Goal: Task Accomplishment & Management: Use online tool/utility

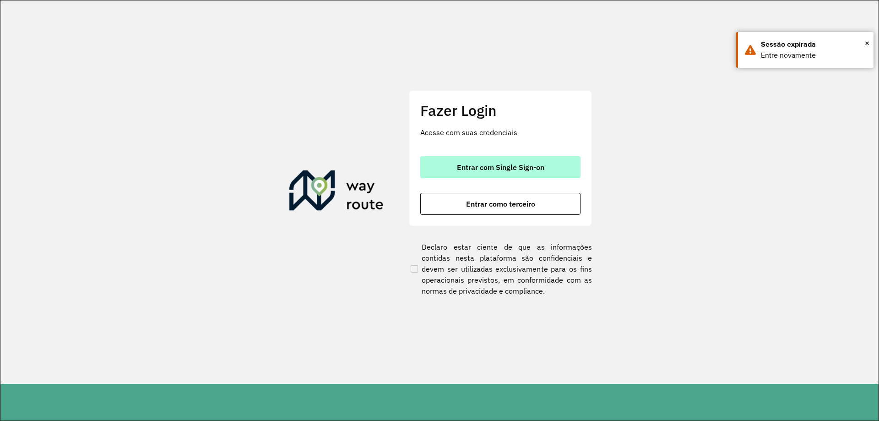
click at [478, 171] on span "Entrar com Single Sign-on" at bounding box center [500, 166] width 87 height 7
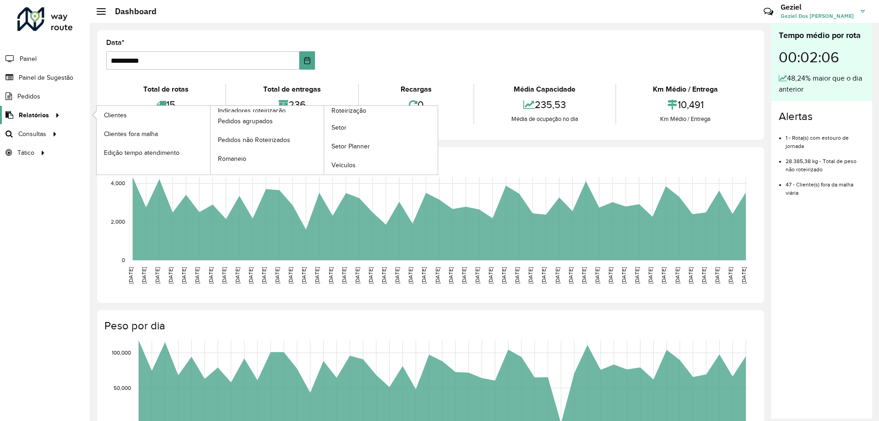
click at [46, 117] on span "Relatórios" at bounding box center [34, 115] width 30 height 10
click at [126, 114] on span "Clientes" at bounding box center [116, 115] width 25 height 10
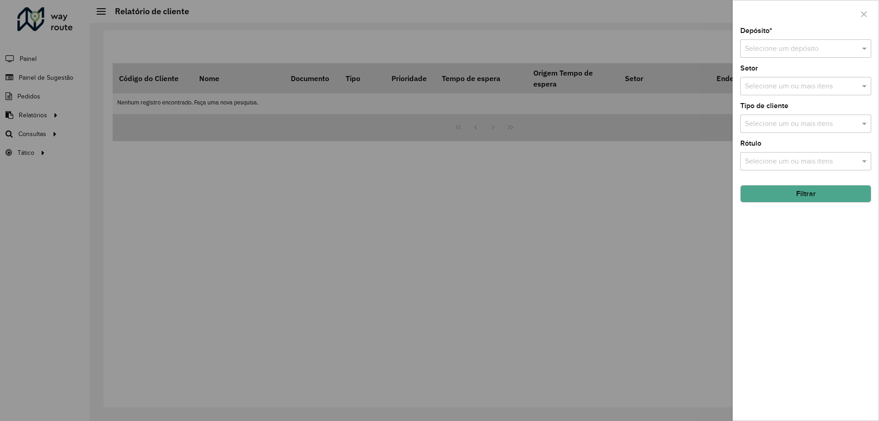
click at [23, 135] on div at bounding box center [439, 210] width 879 height 421
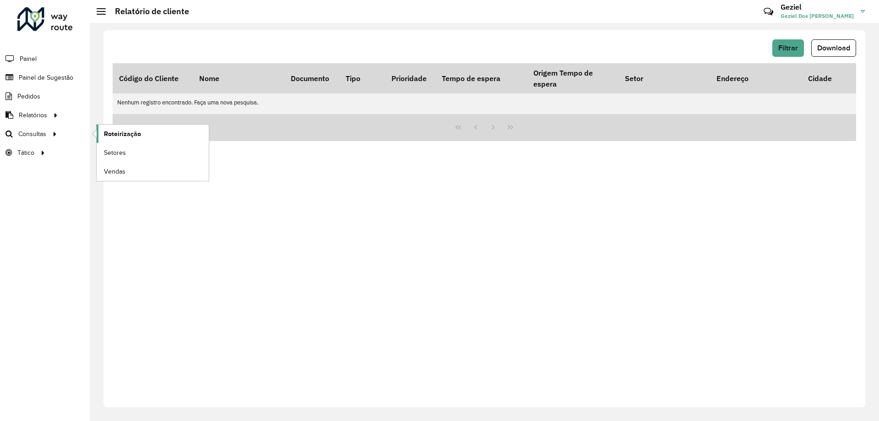
click at [108, 130] on span "Roteirização" at bounding box center [122, 134] width 37 height 10
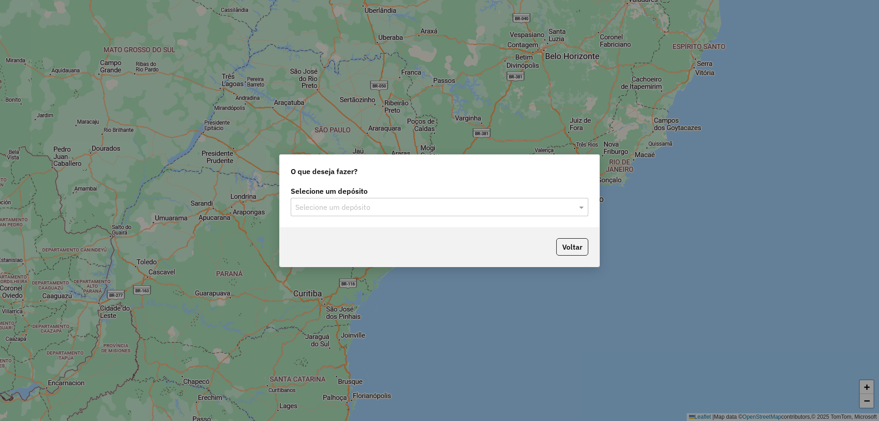
click at [396, 202] on input "text" at bounding box center [430, 207] width 270 height 11
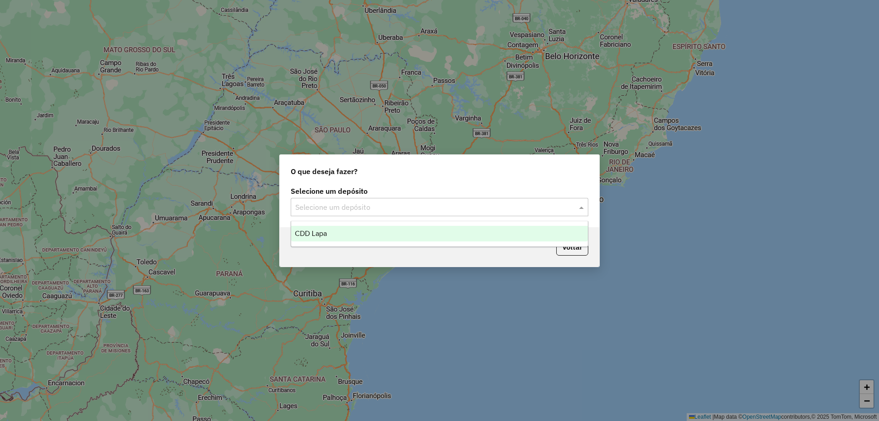
click at [368, 228] on div "CDD Lapa" at bounding box center [439, 234] width 297 height 16
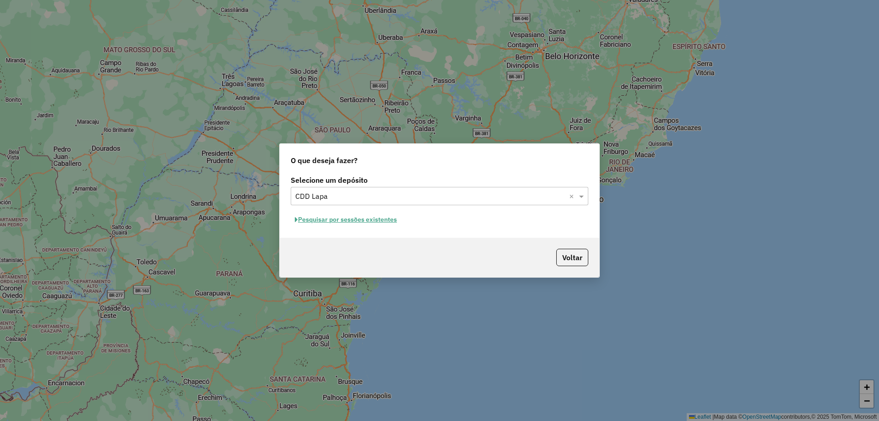
click at [369, 217] on button "Pesquisar por sessões existentes" at bounding box center [346, 219] width 110 height 14
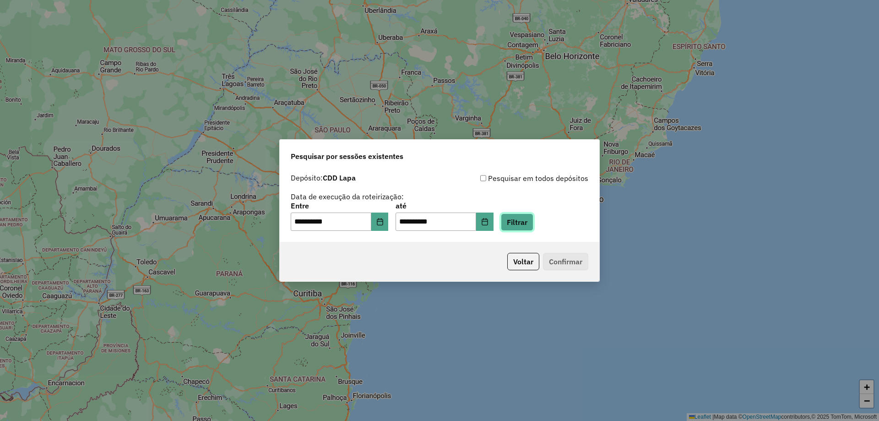
click at [533, 221] on button "Filtrar" at bounding box center [517, 221] width 33 height 17
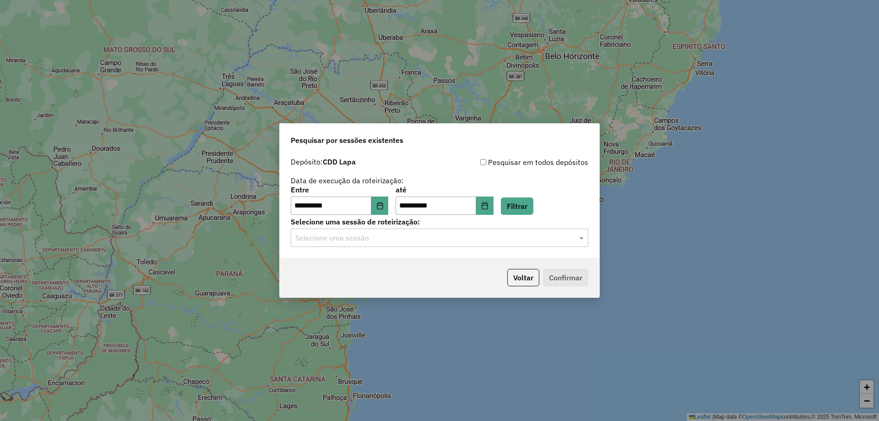
click at [482, 239] on input "text" at bounding box center [430, 238] width 270 height 11
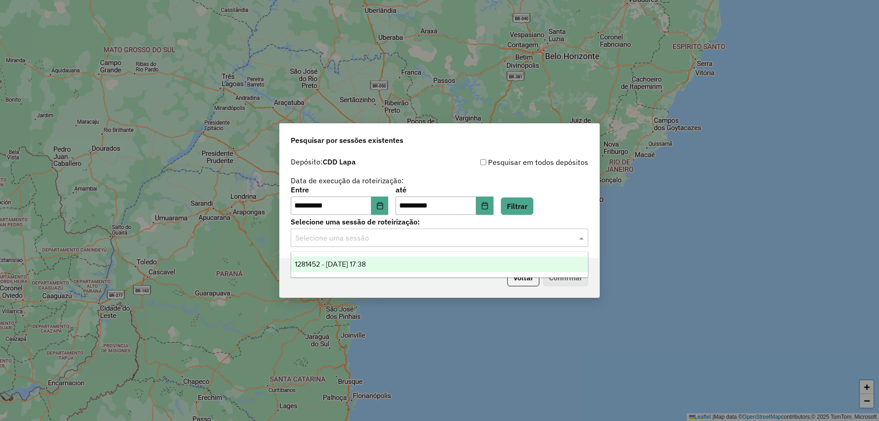
click at [326, 261] on span "1281452 - 24/09/2025 17:38" at bounding box center [330, 264] width 71 height 8
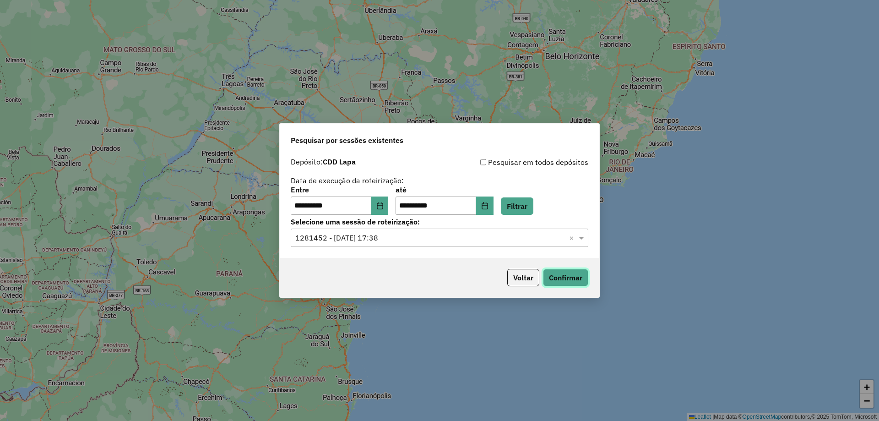
click at [555, 277] on button "Confirmar" at bounding box center [565, 277] width 45 height 17
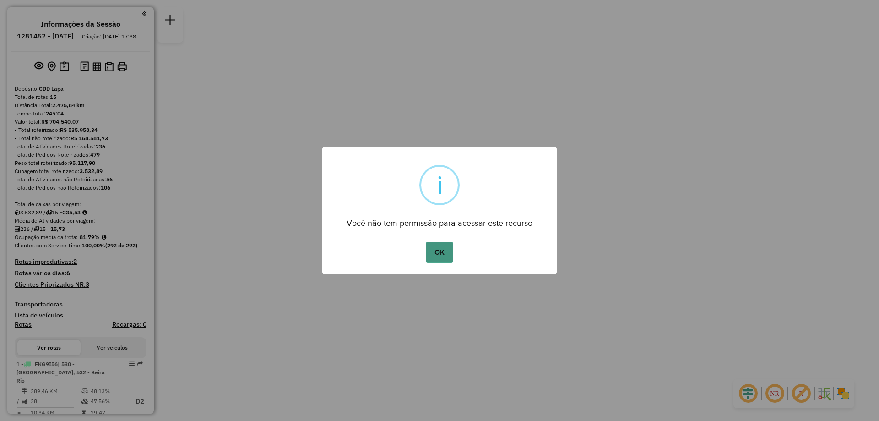
click at [439, 251] on button "OK" at bounding box center [439, 252] width 27 height 21
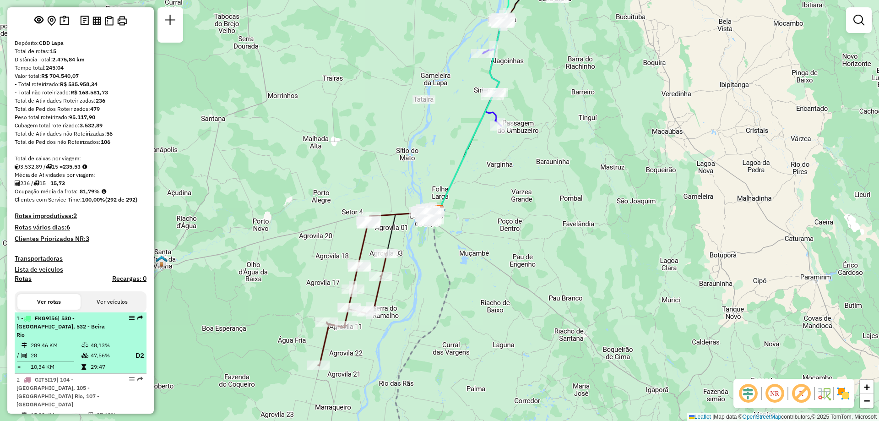
scroll to position [137, 0]
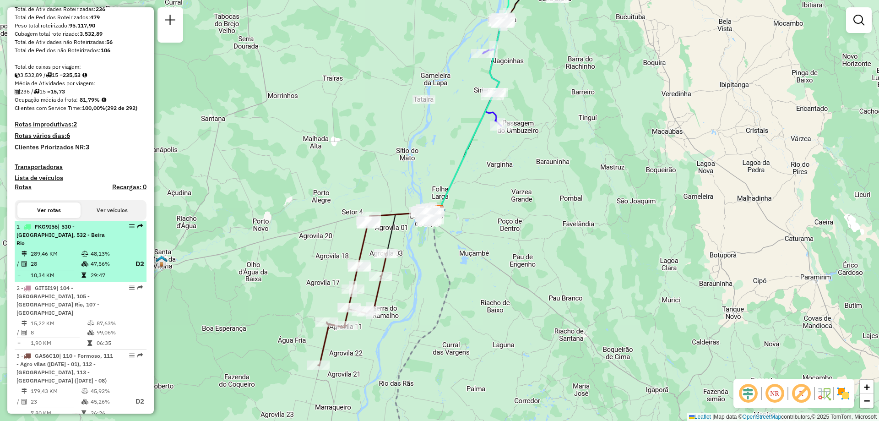
select select "**********"
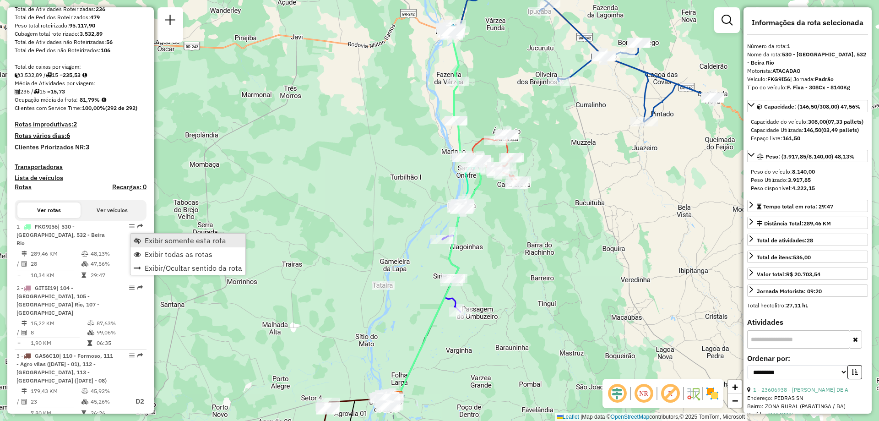
click at [151, 239] on span "Exibir somente esta rota" at bounding box center [185, 240] width 81 height 7
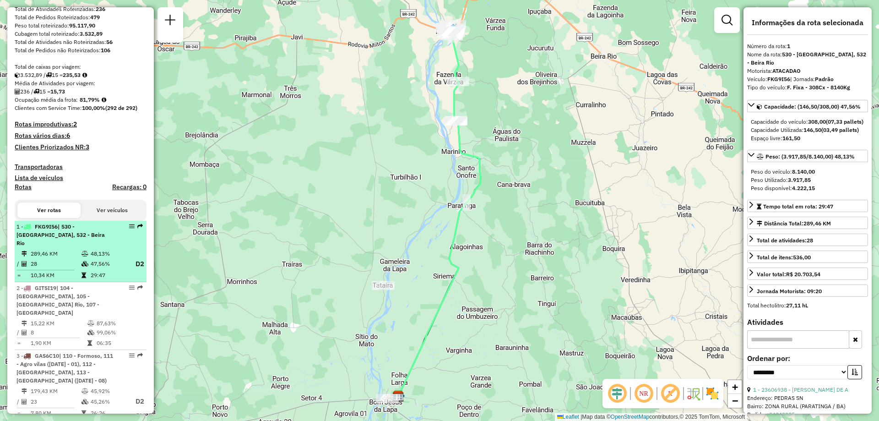
click at [60, 238] on div "1 - FKG9I56 | 530 - [GEOGRAPHIC_DATA], 532 - Beira Rio" at bounding box center [64, 234] width 97 height 25
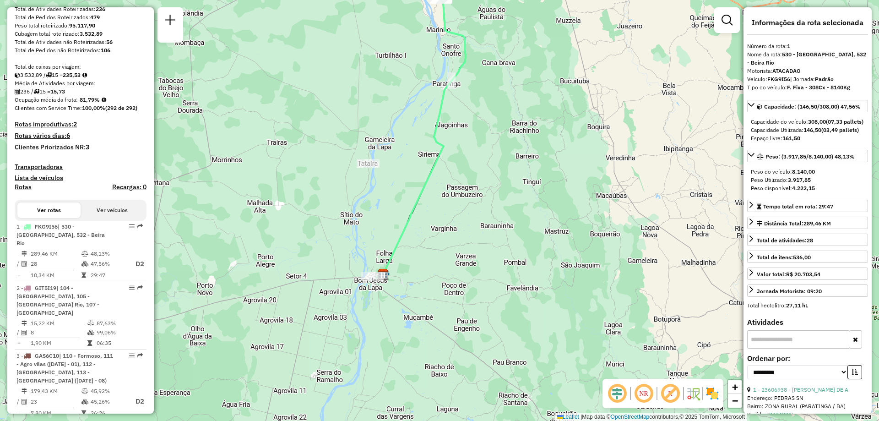
drag, startPoint x: 499, startPoint y: 362, endPoint x: 485, endPoint y: 249, distance: 113.5
click at [485, 249] on div "Janela de atendimento Grade de atendimento Capacidade Transportadoras Veículos …" at bounding box center [439, 210] width 879 height 421
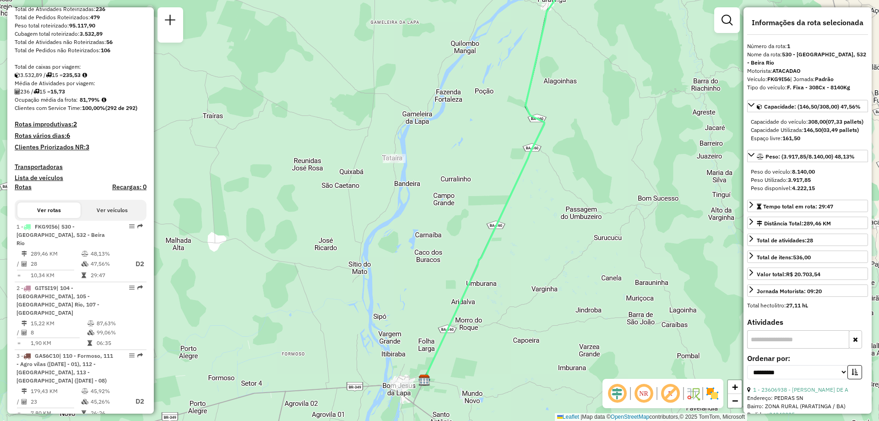
click at [648, 396] on em at bounding box center [644, 393] width 22 height 22
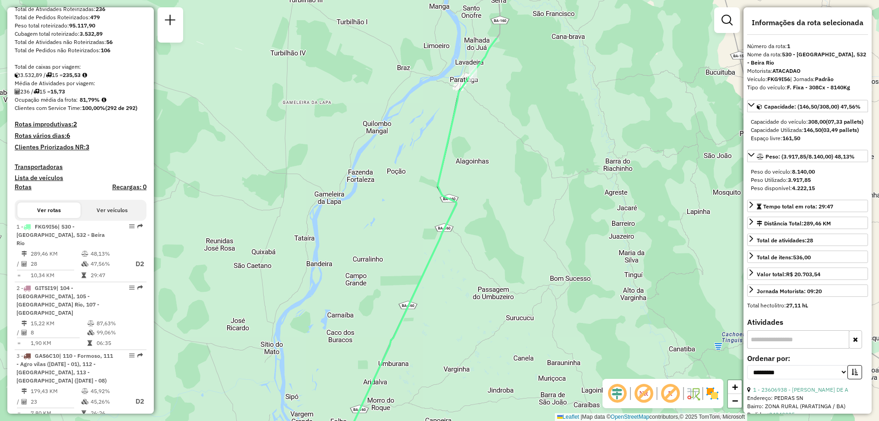
drag, startPoint x: 566, startPoint y: 241, endPoint x: 458, endPoint y: 357, distance: 159.0
click at [457, 356] on div "Janela de atendimento Grade de atendimento Capacidade Transportadoras Veículos …" at bounding box center [439, 210] width 879 height 421
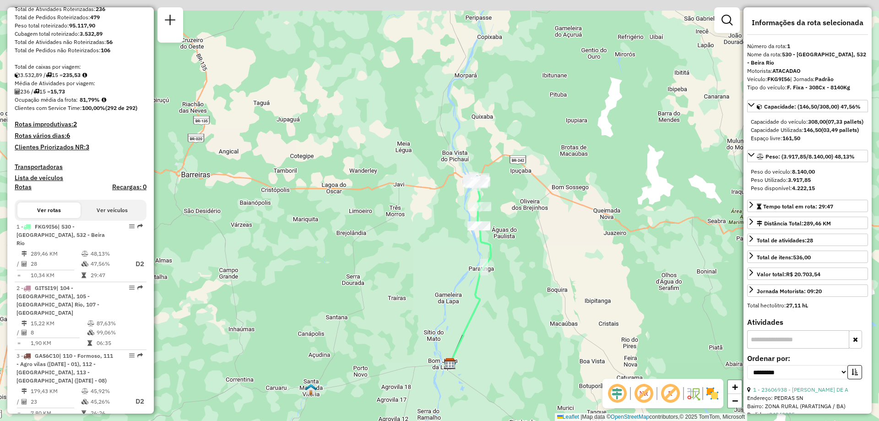
drag, startPoint x: 575, startPoint y: 154, endPoint x: 550, endPoint y: 271, distance: 119.4
click at [550, 271] on div "Janela de atendimento Grade de atendimento Capacidade Transportadoras Veículos …" at bounding box center [439, 210] width 879 height 421
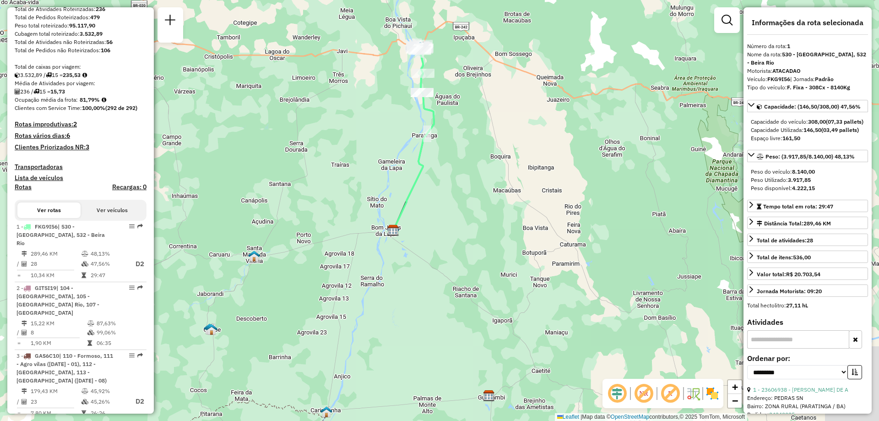
drag, startPoint x: 555, startPoint y: 249, endPoint x: 517, endPoint y: 150, distance: 105.9
click at [517, 150] on div "Janela de atendimento Grade de atendimento Capacidade Transportadoras Veículos …" at bounding box center [439, 210] width 879 height 421
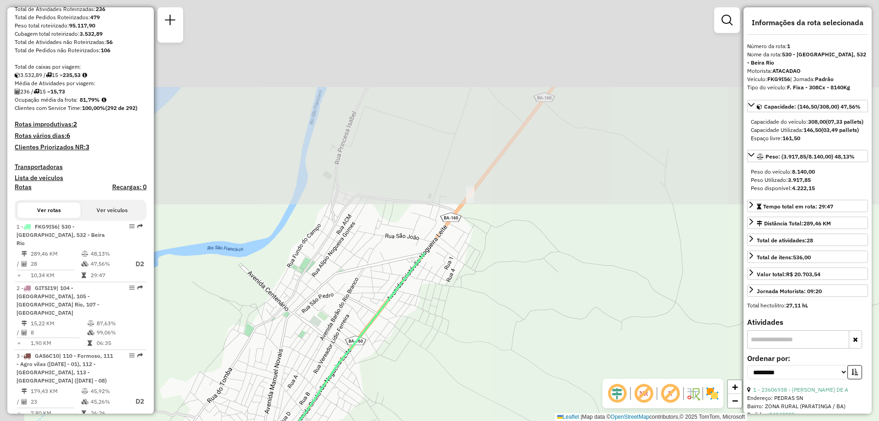
drag, startPoint x: 374, startPoint y: 54, endPoint x: 491, endPoint y: 349, distance: 317.1
click at [491, 349] on div "Janela de atendimento Grade de atendimento Capacidade Transportadoras Veículos …" at bounding box center [439, 210] width 879 height 421
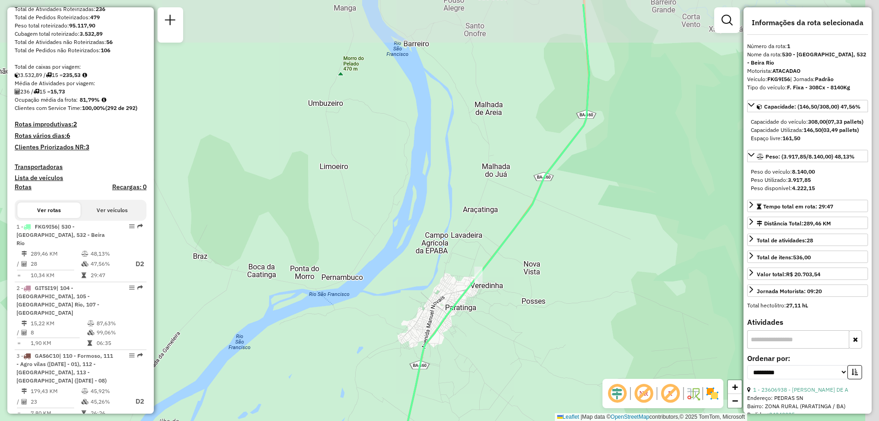
drag, startPoint x: 578, startPoint y: 205, endPoint x: 557, endPoint y: 256, distance: 55.2
click at [557, 256] on div "Janela de atendimento Grade de atendimento Capacidade Transportadoras Veículos …" at bounding box center [439, 210] width 879 height 421
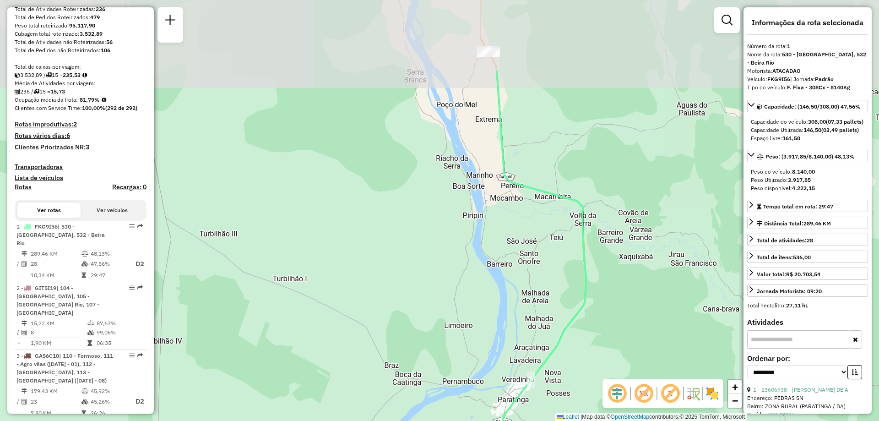
drag, startPoint x: 631, startPoint y: 222, endPoint x: 632, endPoint y: 297, distance: 74.6
click at [632, 297] on div "Janela de atendimento Grade de atendimento Capacidade Transportadoras Veículos …" at bounding box center [439, 210] width 879 height 421
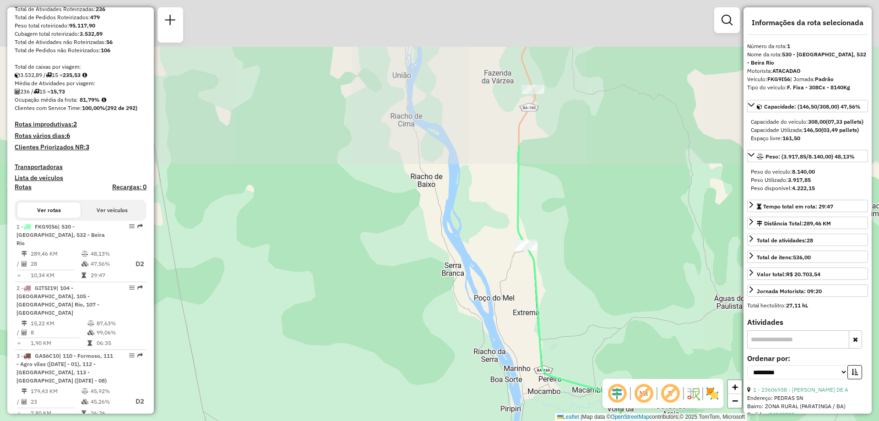
drag, startPoint x: 561, startPoint y: 105, endPoint x: 599, endPoint y: 299, distance: 197.8
click at [599, 299] on div "Janela de atendimento Grade de atendimento Capacidade Transportadoras Veículos …" at bounding box center [439, 210] width 879 height 421
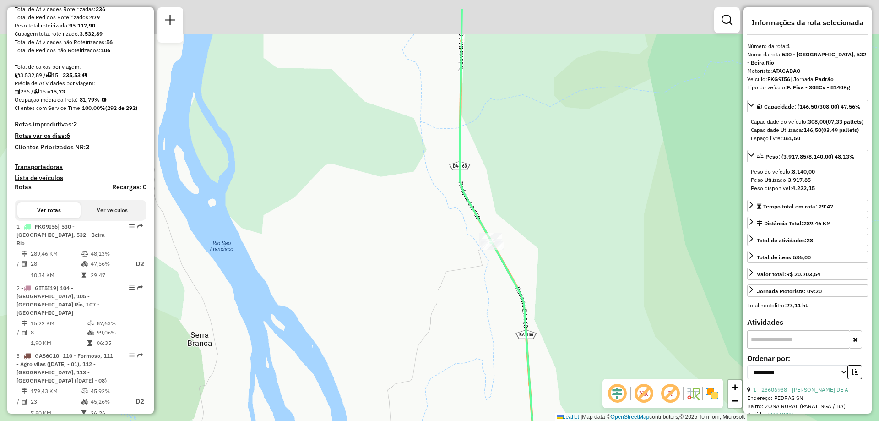
drag, startPoint x: 497, startPoint y: 120, endPoint x: 530, endPoint y: 219, distance: 104.5
click at [513, 172] on div "Janela de atendimento Grade de atendimento Capacidade Transportadoras Veículos …" at bounding box center [439, 210] width 879 height 421
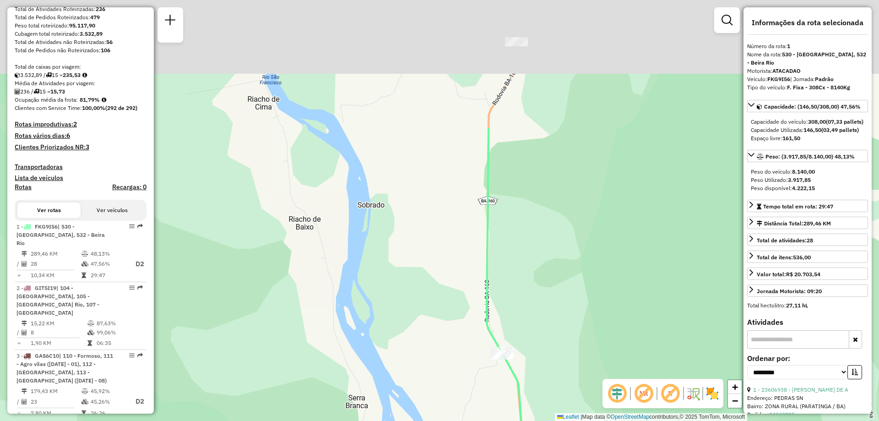
drag, startPoint x: 483, startPoint y: 87, endPoint x: 516, endPoint y: 255, distance: 170.8
click at [516, 255] on div "Janela de atendimento Grade de atendimento Capacidade Transportadoras Veículos …" at bounding box center [439, 210] width 879 height 421
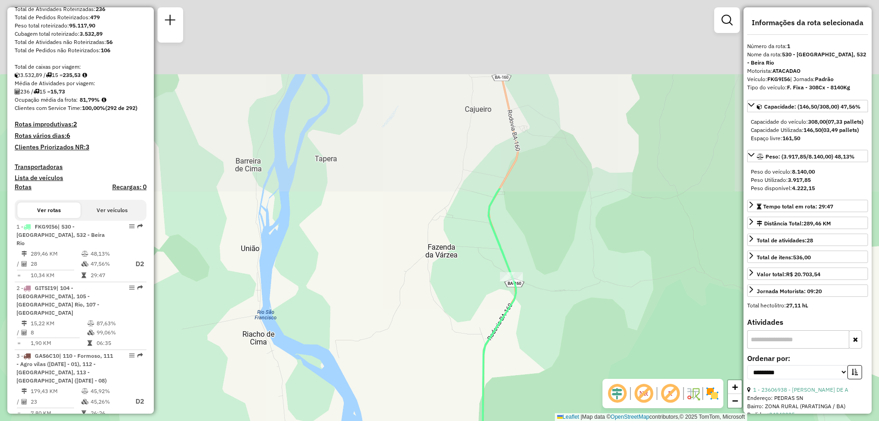
drag, startPoint x: 591, startPoint y: 105, endPoint x: 592, endPoint y: 419, distance: 314.0
click at [592, 419] on div "Janela de atendimento Grade de atendimento Capacidade Transportadoras Veículos …" at bounding box center [439, 210] width 879 height 421
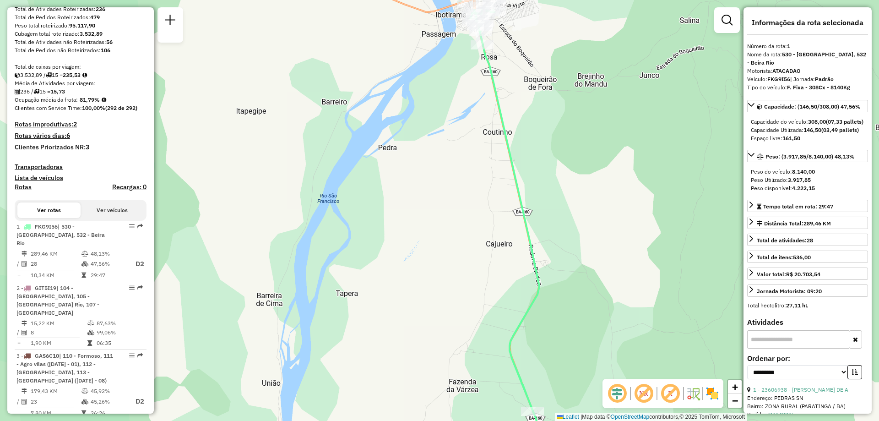
drag, startPoint x: 525, startPoint y: 123, endPoint x: 564, endPoint y: 291, distance: 172.5
click at [564, 291] on div "Janela de atendimento Grade de atendimento Capacidade Transportadoras Veículos …" at bounding box center [439, 210] width 879 height 421
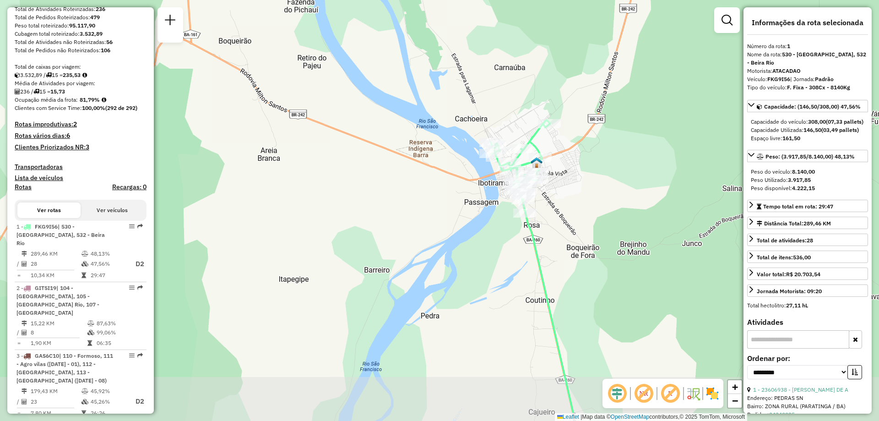
drag, startPoint x: 600, startPoint y: 253, endPoint x: 577, endPoint y: 199, distance: 59.3
click at [577, 200] on div "Janela de atendimento Grade de atendimento Capacidade Transportadoras Veículos …" at bounding box center [439, 210] width 879 height 421
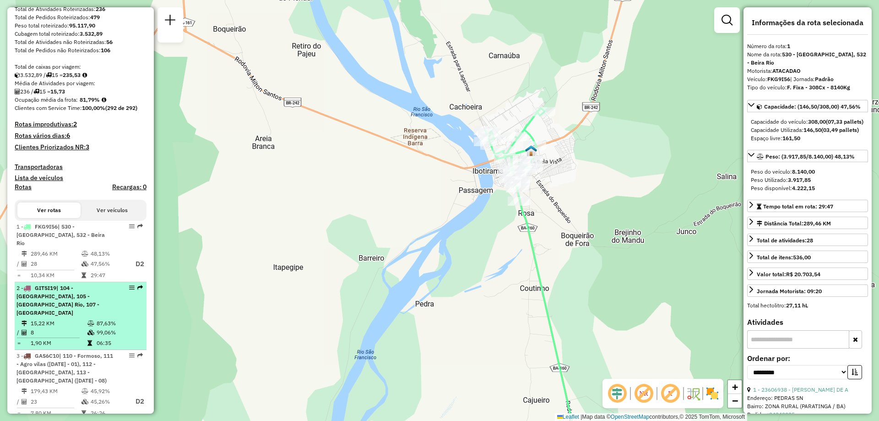
scroll to position [183, 0]
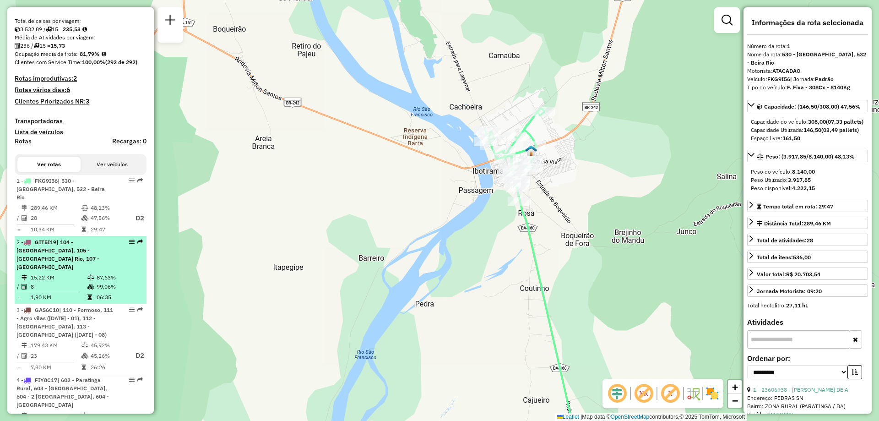
click at [41, 251] on span "| 104 - [GEOGRAPHIC_DATA], 105 - [GEOGRAPHIC_DATA] Rio, 107 - [GEOGRAPHIC_DATA]" at bounding box center [57, 255] width 83 height 32
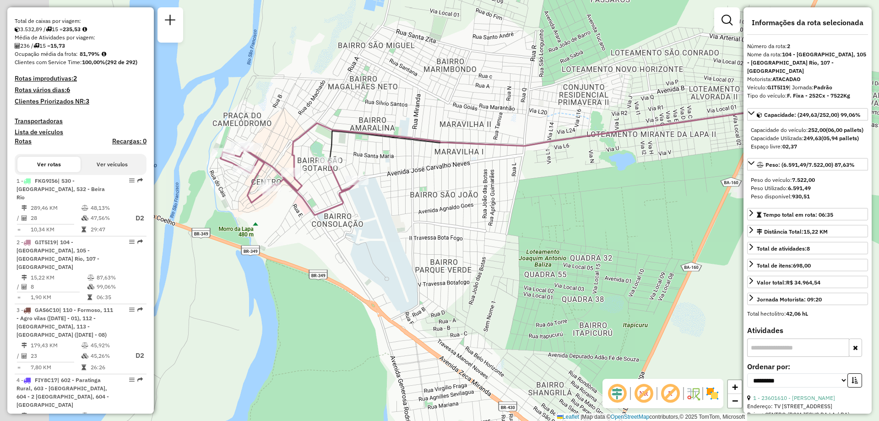
drag, startPoint x: 378, startPoint y: 315, endPoint x: 446, endPoint y: 251, distance: 92.9
click at [446, 251] on div "Janela de atendimento Grade de atendimento Capacidade Transportadoras Veículos …" at bounding box center [439, 210] width 879 height 421
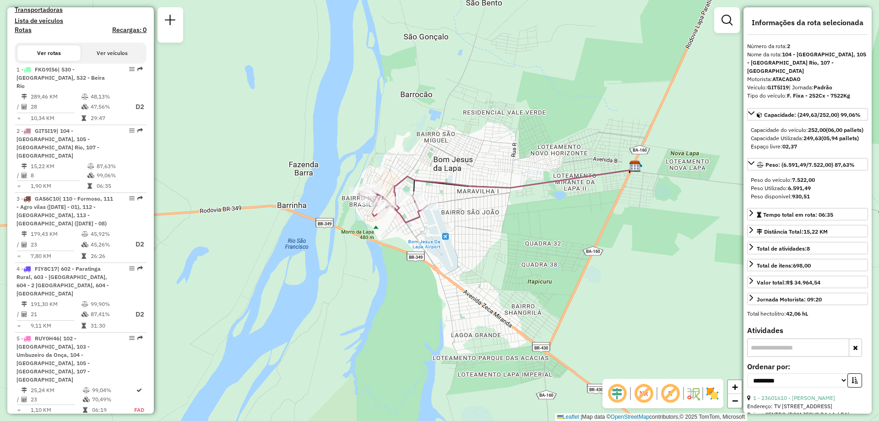
scroll to position [308, 0]
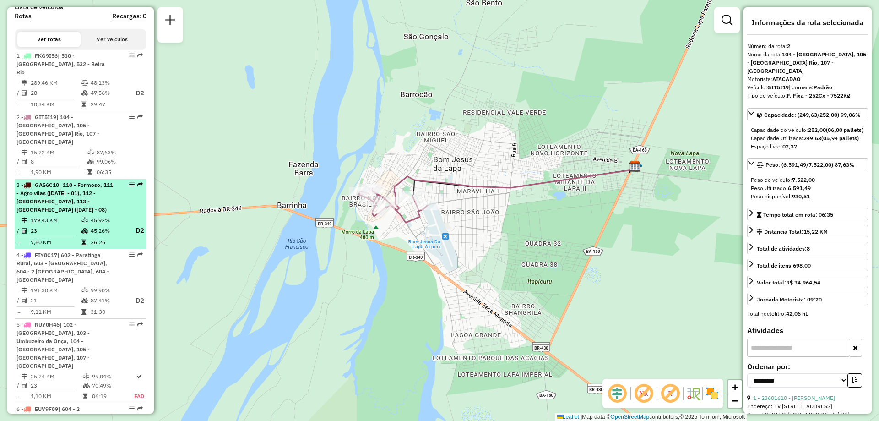
click at [54, 193] on span "| 110 - Formoso, 111 - Agro vilas ([DATE] - 01), 112 - [GEOGRAPHIC_DATA], 113 -…" at bounding box center [64, 197] width 97 height 32
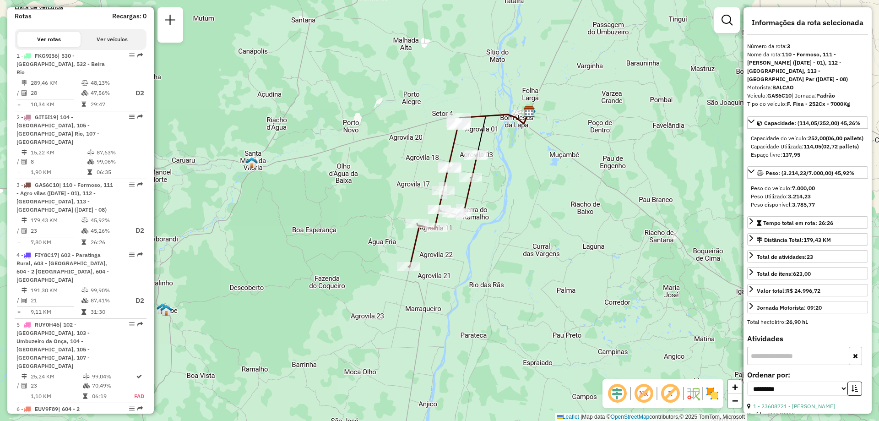
drag, startPoint x: 531, startPoint y: 230, endPoint x: 531, endPoint y: 192, distance: 38.0
click at [531, 192] on div "Janela de atendimento Grade de atendimento Capacidade Transportadoras Veículos …" at bounding box center [439, 210] width 879 height 421
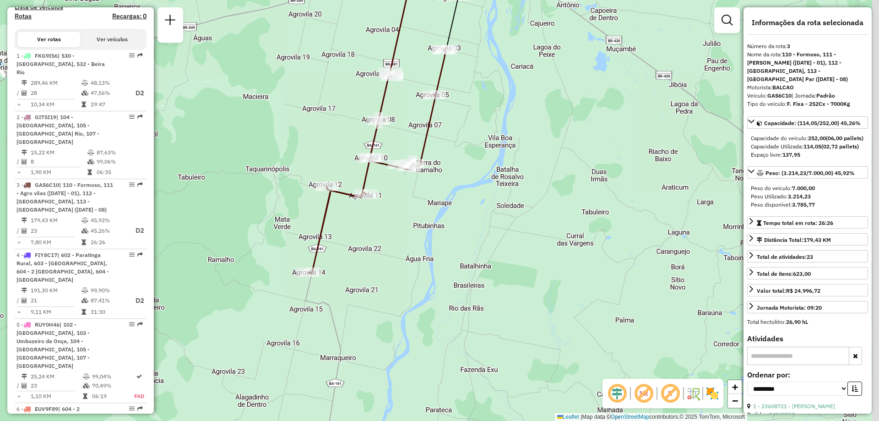
drag, startPoint x: 412, startPoint y: 391, endPoint x: 392, endPoint y: 309, distance: 84.6
click at [392, 309] on div "Janela de atendimento Grade de atendimento Capacidade Transportadoras Veículos …" at bounding box center [439, 210] width 879 height 421
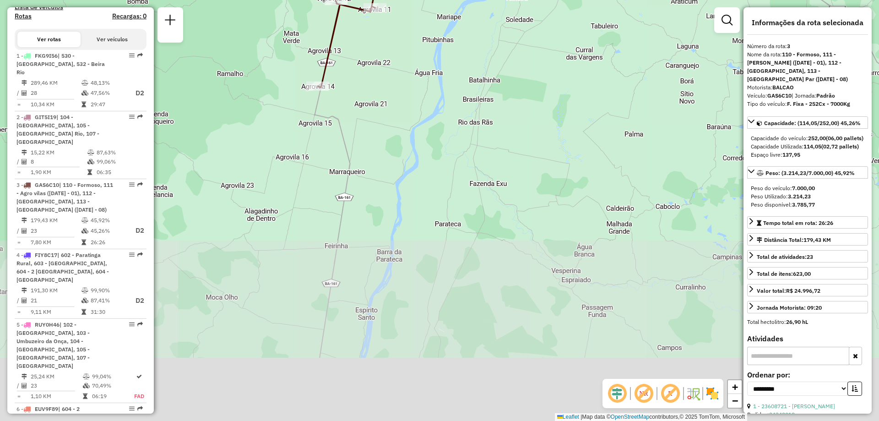
drag, startPoint x: 473, startPoint y: 375, endPoint x: 492, endPoint y: 175, distance: 200.4
click at [492, 175] on div "Janela de atendimento Grade de atendimento Capacidade Transportadoras Veículos …" at bounding box center [439, 210] width 879 height 421
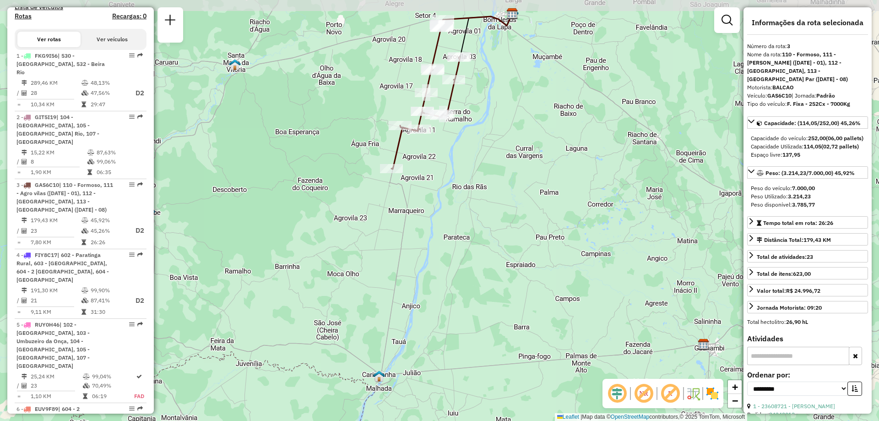
drag, startPoint x: 382, startPoint y: 152, endPoint x: 425, endPoint y: 202, distance: 66.5
click at [425, 202] on div "Janela de atendimento Grade de atendimento Capacidade Transportadoras Veículos …" at bounding box center [439, 210] width 879 height 421
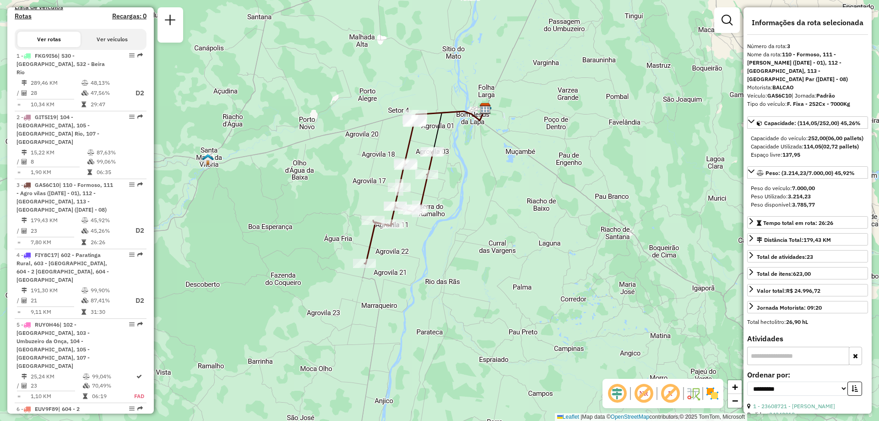
drag, startPoint x: 483, startPoint y: 147, endPoint x: 443, endPoint y: 249, distance: 109.6
click at [456, 242] on div "Janela de atendimento Grade de atendimento Capacidade Transportadoras Veículos …" at bounding box center [439, 210] width 879 height 421
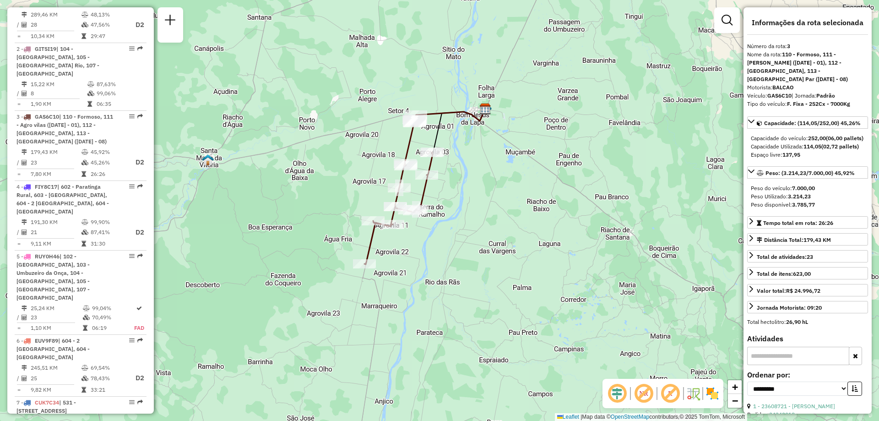
scroll to position [386, 0]
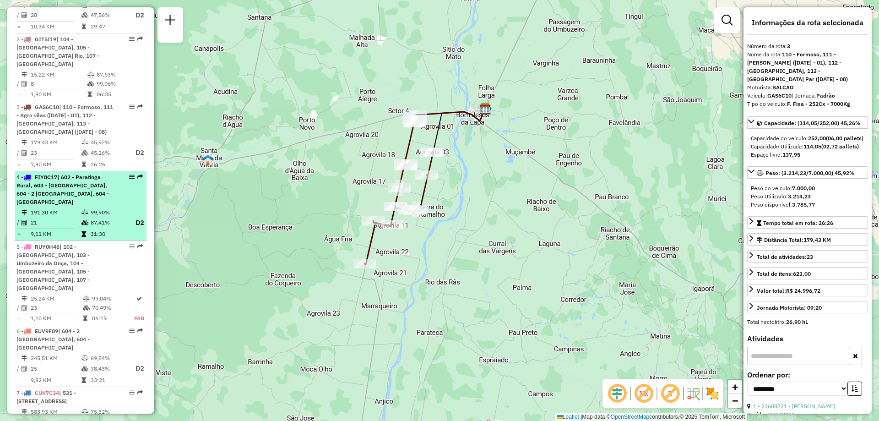
click at [59, 185] on span "| 602 - Paratinga Rural, 603 - [GEOGRAPHIC_DATA], 604 - 2 [GEOGRAPHIC_DATA], 60…" at bounding box center [62, 189] width 92 height 32
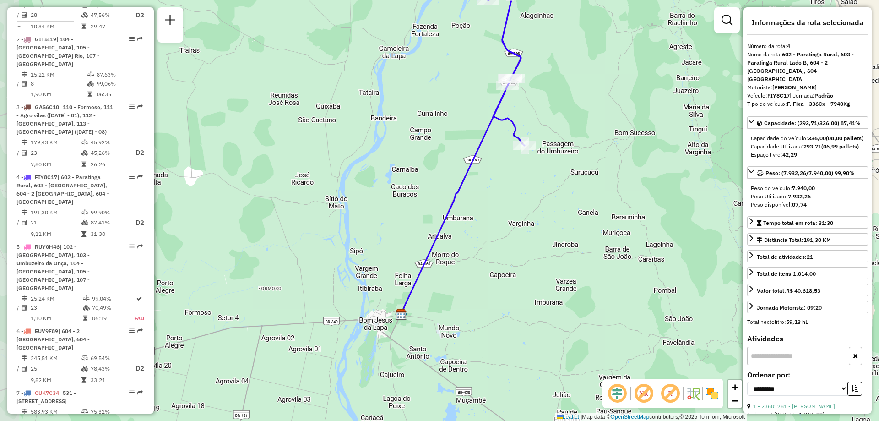
drag, startPoint x: 538, startPoint y: 299, endPoint x: 564, endPoint y: 212, distance: 90.7
click at [564, 212] on div "Janela de atendimento Grade de atendimento Capacidade Transportadoras Veículos …" at bounding box center [439, 210] width 879 height 421
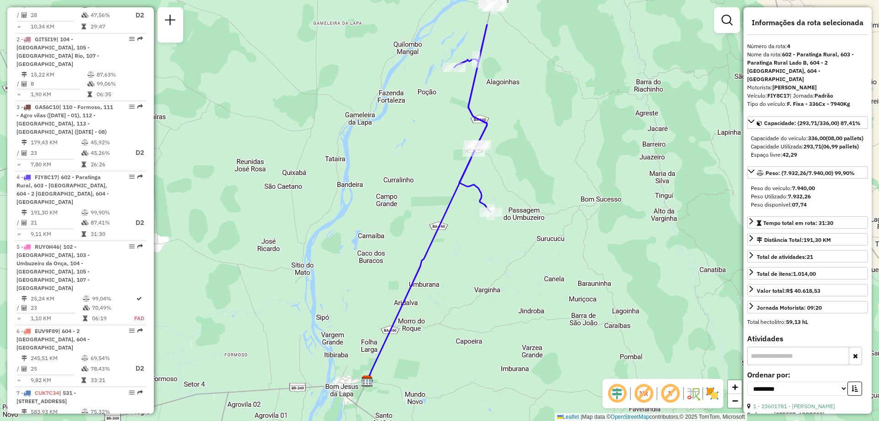
drag, startPoint x: 583, startPoint y: 155, endPoint x: 549, endPoint y: 221, distance: 74.5
click at [549, 221] on div "Janela de atendimento Grade de atendimento Capacidade Transportadoras Veículos …" at bounding box center [439, 210] width 879 height 421
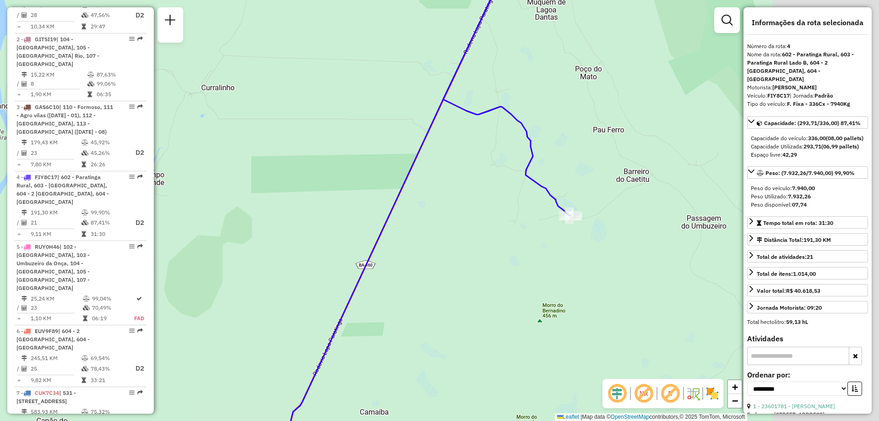
drag, startPoint x: 670, startPoint y: 232, endPoint x: 543, endPoint y: 229, distance: 126.8
click at [543, 229] on div "Janela de atendimento Grade de atendimento Capacidade Transportadoras Veículos …" at bounding box center [439, 210] width 879 height 421
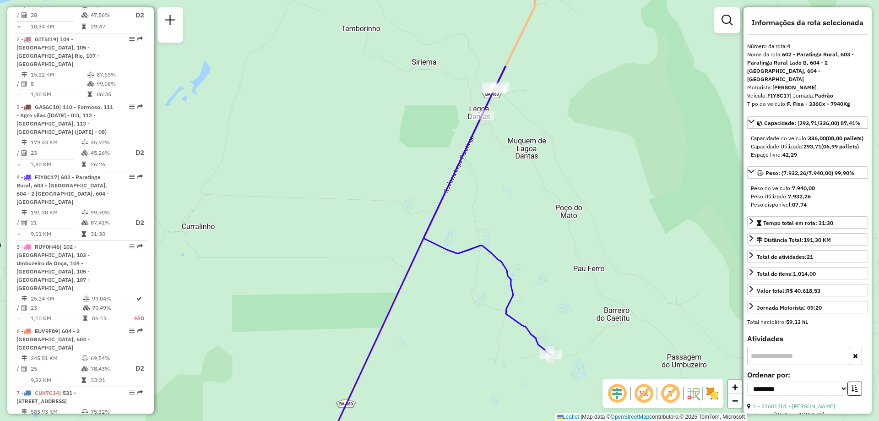
drag, startPoint x: 524, startPoint y: 101, endPoint x: 526, endPoint y: 209, distance: 108.1
click at [526, 209] on div "Janela de atendimento Grade de atendimento Capacidade Transportadoras Veículos …" at bounding box center [439, 210] width 879 height 421
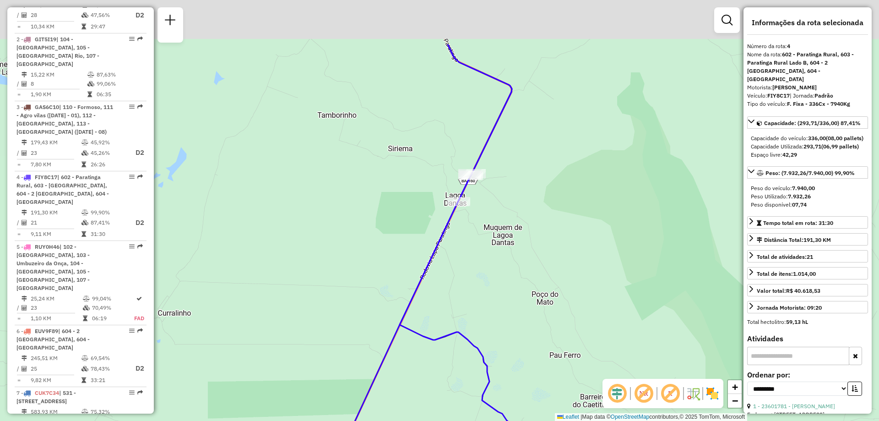
drag, startPoint x: 578, startPoint y: 171, endPoint x: 554, endPoint y: 257, distance: 89.7
click at [554, 257] on div "Janela de atendimento Grade de atendimento Capacidade Transportadoras Veículos …" at bounding box center [439, 210] width 879 height 421
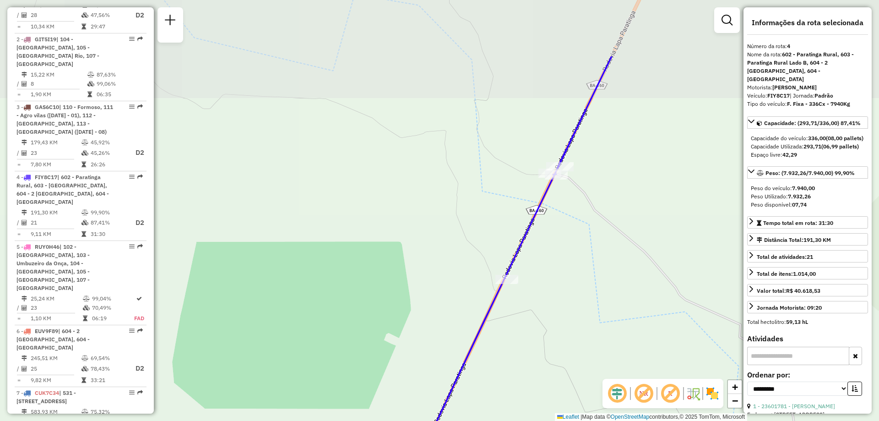
drag, startPoint x: 627, startPoint y: 153, endPoint x: 564, endPoint y: 243, distance: 109.1
click at [563, 252] on div "Janela de atendimento Grade de atendimento Capacidade Transportadoras Veículos …" at bounding box center [439, 210] width 879 height 421
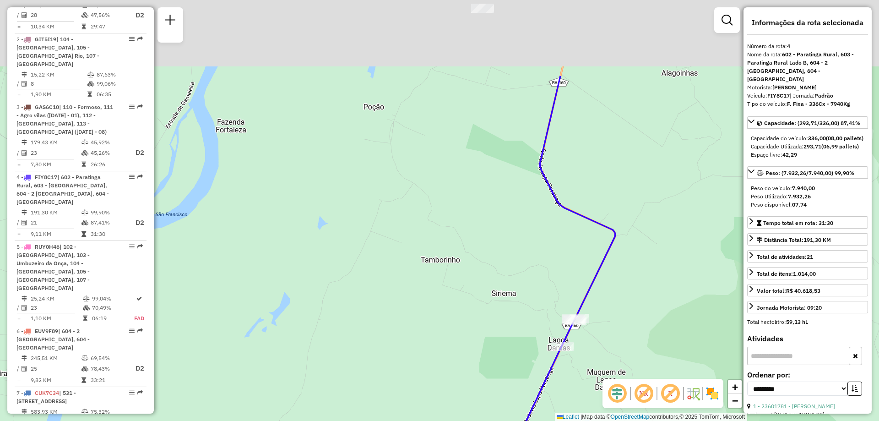
drag, startPoint x: 651, startPoint y: 150, endPoint x: 624, endPoint y: 285, distance: 137.5
click at [624, 285] on div "Janela de atendimento Grade de atendimento Capacidade Transportadoras Veículos …" at bounding box center [439, 210] width 879 height 421
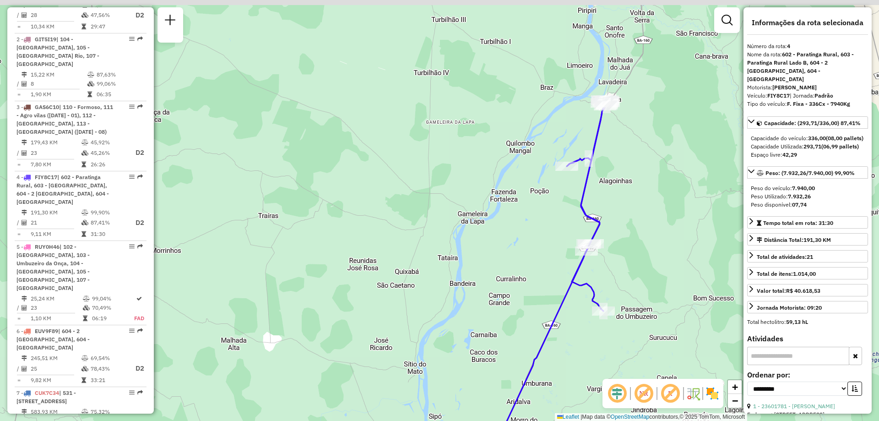
drag, startPoint x: 664, startPoint y: 114, endPoint x: 597, endPoint y: 228, distance: 131.1
click at [604, 227] on div "Janela de atendimento Grade de atendimento Capacidade Transportadoras Veículos …" at bounding box center [439, 210] width 879 height 421
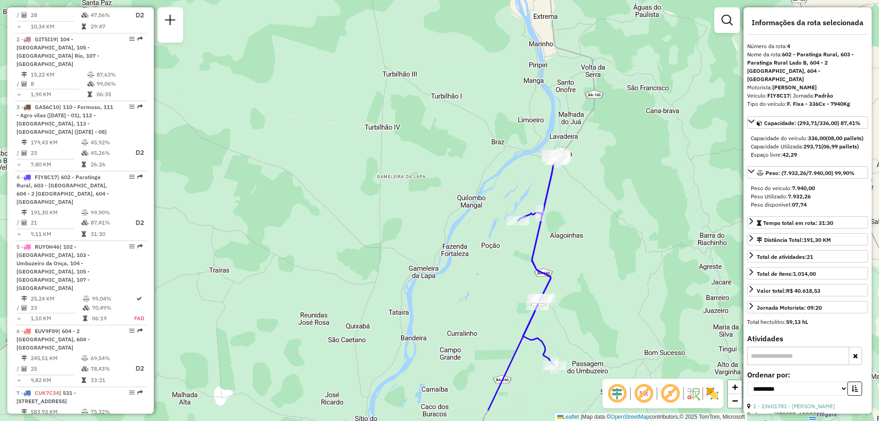
drag, startPoint x: 515, startPoint y: 367, endPoint x: 512, endPoint y: 314, distance: 52.7
click at [512, 314] on div "Janela de atendimento Grade de atendimento Capacidade Transportadoras Veículos …" at bounding box center [439, 210] width 879 height 421
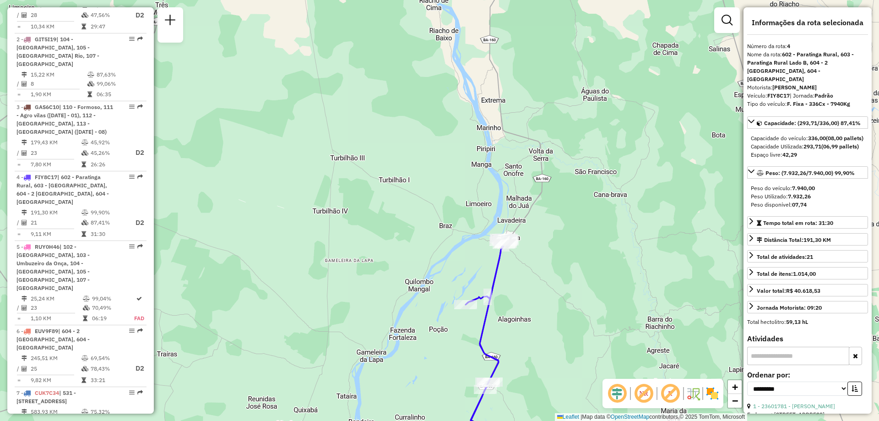
drag, startPoint x: 639, startPoint y: 157, endPoint x: 602, endPoint y: 222, distance: 75.2
click at [602, 222] on div "Janela de atendimento Grade de atendimento Capacidade Transportadoras Veículos …" at bounding box center [439, 210] width 879 height 421
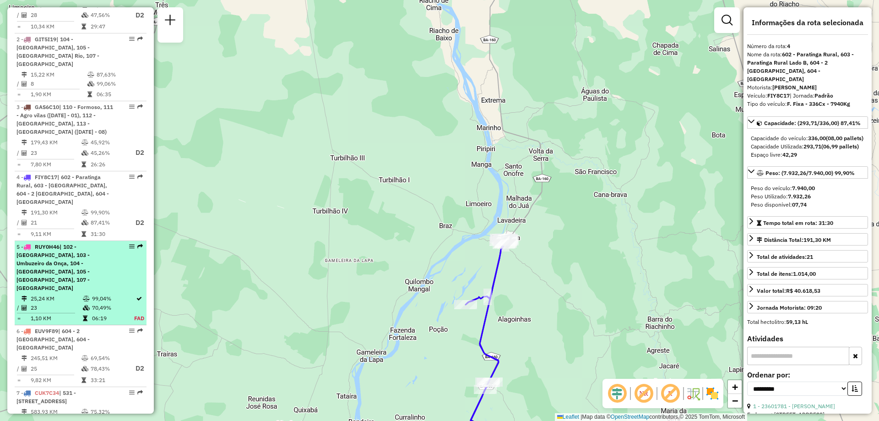
click at [55, 241] on li "5 - RUY0H46 | 102 - [GEOGRAPHIC_DATA], 103 - Umbuzeiro da Onça, 104 - [GEOGRAPH…" at bounding box center [81, 283] width 132 height 84
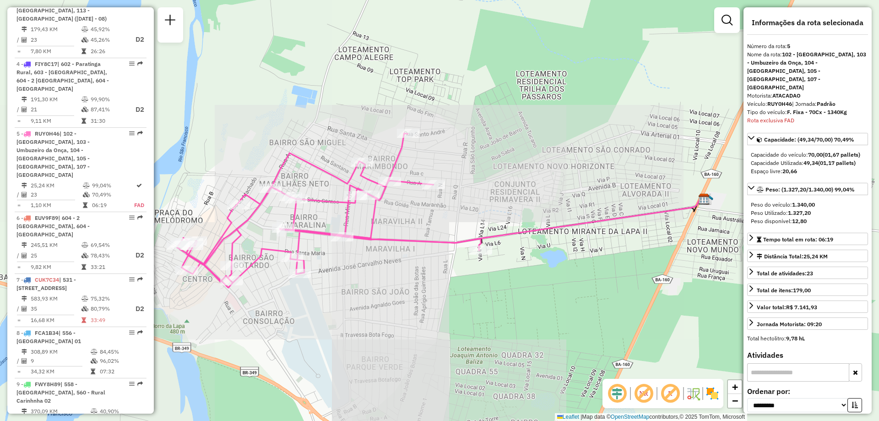
scroll to position [611, 0]
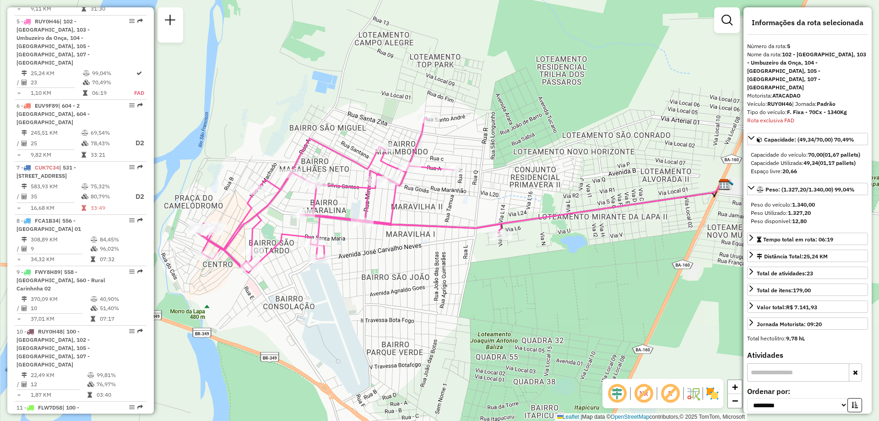
drag, startPoint x: 448, startPoint y: 304, endPoint x: 468, endPoint y: 289, distance: 24.9
click at [468, 289] on div "Janela de atendimento Grade de atendimento Capacidade Transportadoras Veículos …" at bounding box center [439, 210] width 879 height 421
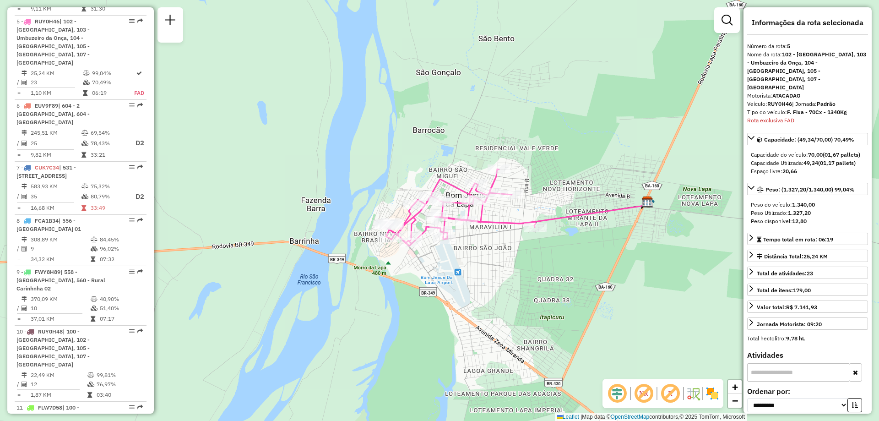
click at [546, 243] on div "Janela de atendimento Grade de atendimento Capacidade Transportadoras Veículos …" at bounding box center [439, 210] width 879 height 421
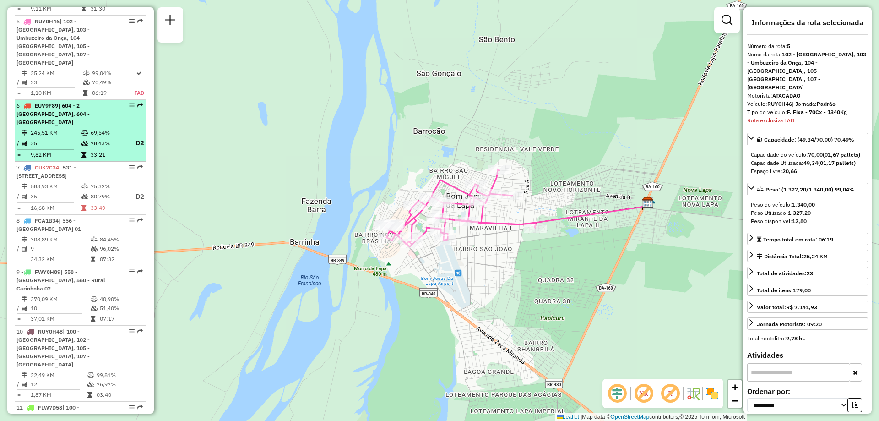
click at [48, 102] on span "EUV9F89" at bounding box center [46, 105] width 23 height 7
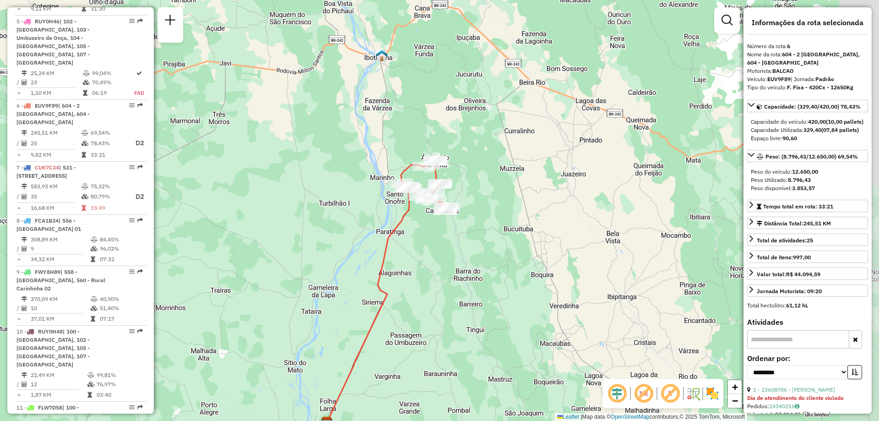
drag, startPoint x: 503, startPoint y: 190, endPoint x: 462, endPoint y: 246, distance: 69.2
click at [462, 246] on div "Janela de atendimento Grade de atendimento Capacidade Transportadoras Veículos …" at bounding box center [439, 210] width 879 height 421
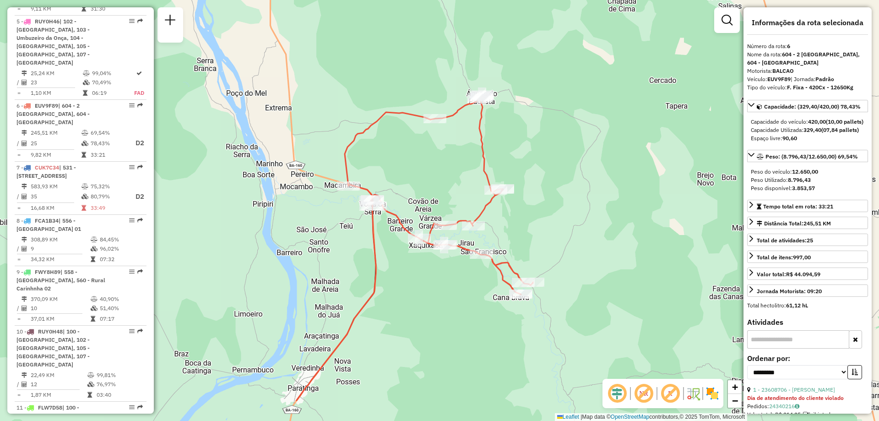
drag, startPoint x: 439, startPoint y: 361, endPoint x: 464, endPoint y: 298, distance: 67.2
click at [464, 298] on div "Janela de atendimento Grade de atendimento Capacidade Transportadoras Veículos …" at bounding box center [439, 210] width 879 height 421
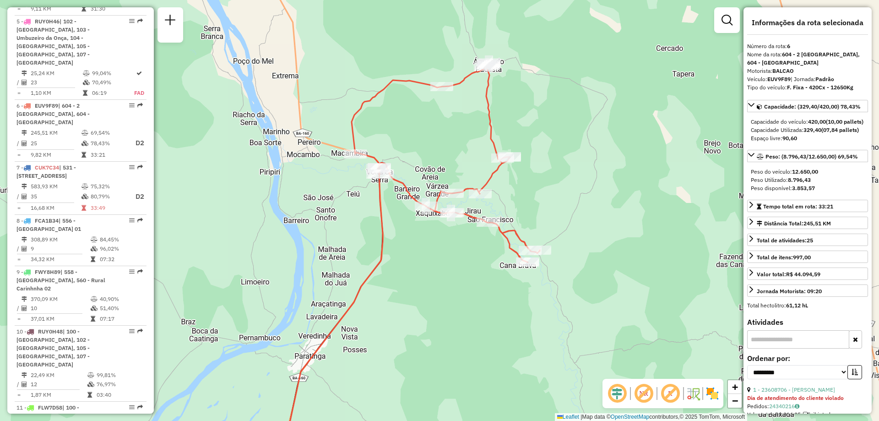
drag, startPoint x: 421, startPoint y: 372, endPoint x: 424, endPoint y: 359, distance: 13.1
click at [424, 359] on div "Janela de atendimento Grade de atendimento Capacidade Transportadoras Veículos …" at bounding box center [439, 210] width 879 height 421
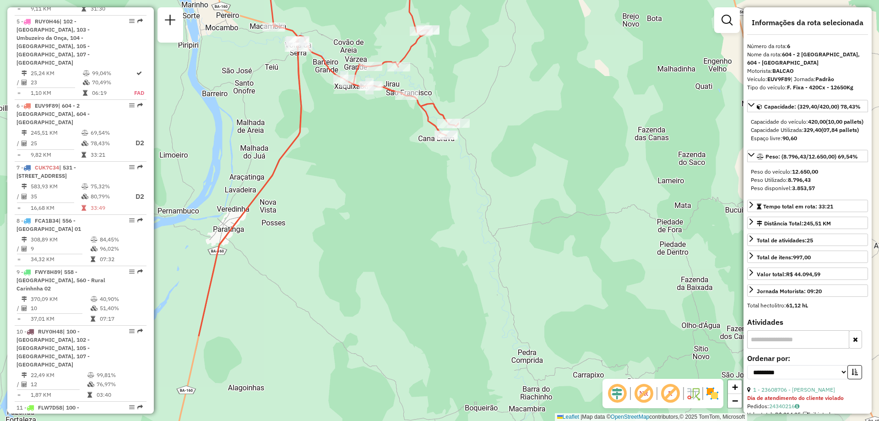
drag, startPoint x: 399, startPoint y: 244, endPoint x: 360, endPoint y: 214, distance: 49.6
click at [378, 182] on div "Janela de atendimento Grade de atendimento Capacidade Transportadoras Veículos …" at bounding box center [439, 210] width 879 height 421
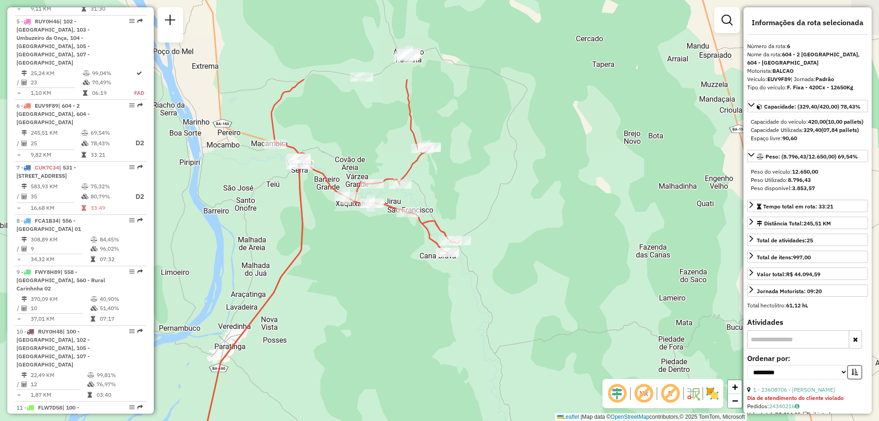
drag, startPoint x: 350, startPoint y: 228, endPoint x: 354, endPoint y: 247, distance: 20.1
click at [354, 247] on div "Janela de atendimento Grade de atendimento Capacidade Transportadoras Veículos …" at bounding box center [439, 210] width 879 height 421
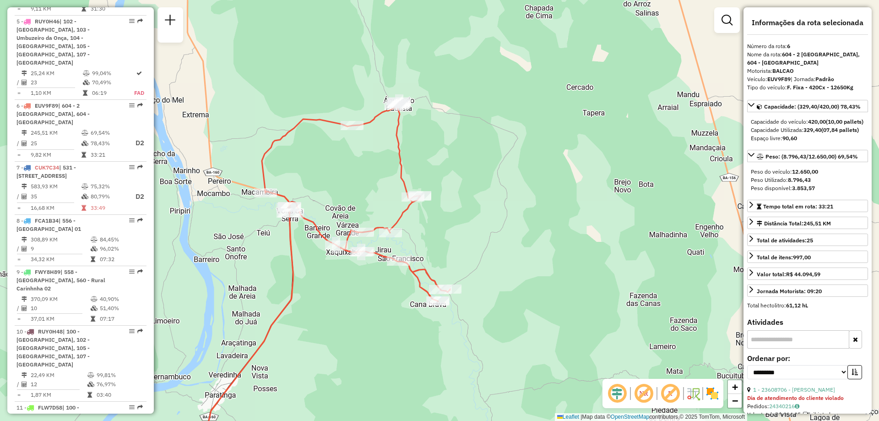
drag, startPoint x: 373, startPoint y: 319, endPoint x: 374, endPoint y: 302, distance: 17.0
click at [374, 302] on div "Janela de atendimento Grade de atendimento Capacidade Transportadoras Veículos …" at bounding box center [439, 210] width 879 height 421
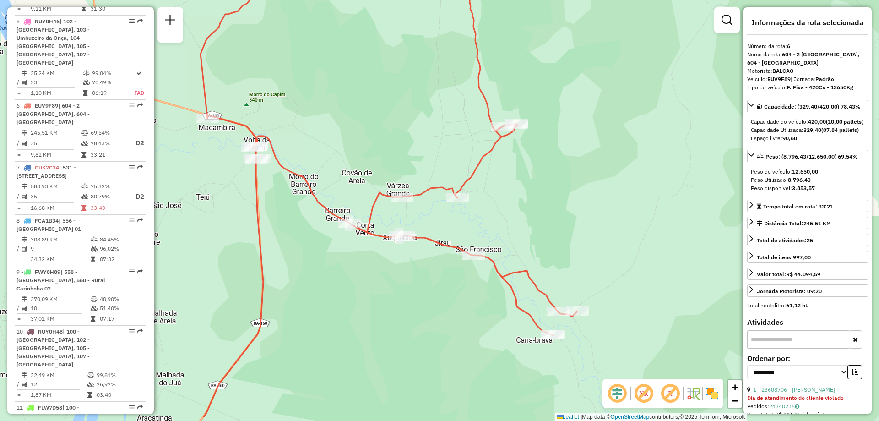
drag, startPoint x: 594, startPoint y: 276, endPoint x: 521, endPoint y: 225, distance: 88.4
click at [521, 226] on div "Janela de atendimento Grade de atendimento Capacidade Transportadoras Veículos …" at bounding box center [439, 210] width 879 height 421
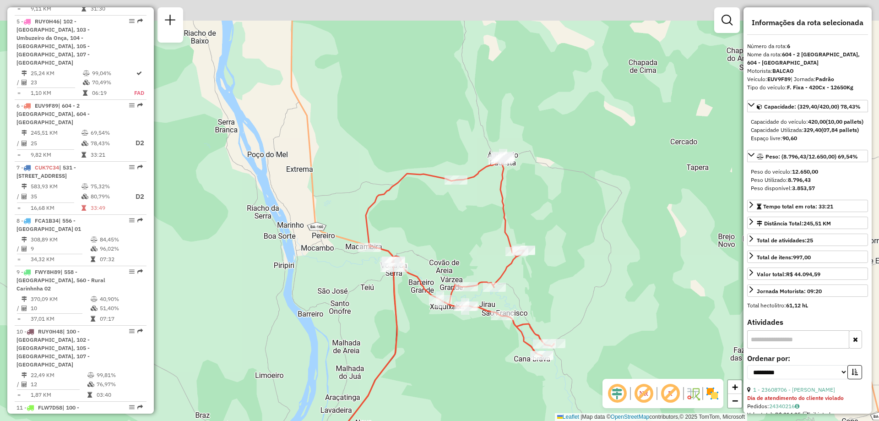
drag, startPoint x: 563, startPoint y: 173, endPoint x: 545, endPoint y: 208, distance: 39.3
click at [545, 208] on div "Janela de atendimento Grade de atendimento Capacidade Transportadoras Veículos …" at bounding box center [439, 210] width 879 height 421
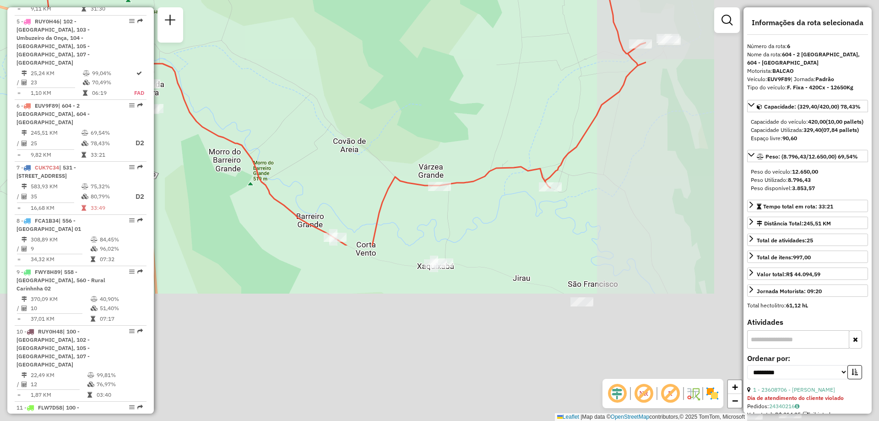
drag, startPoint x: 519, startPoint y: 411, endPoint x: 195, endPoint y: 190, distance: 392.6
click at [195, 190] on div "Janela de atendimento Grade de atendimento Capacidade Transportadoras Veículos …" at bounding box center [439, 210] width 879 height 421
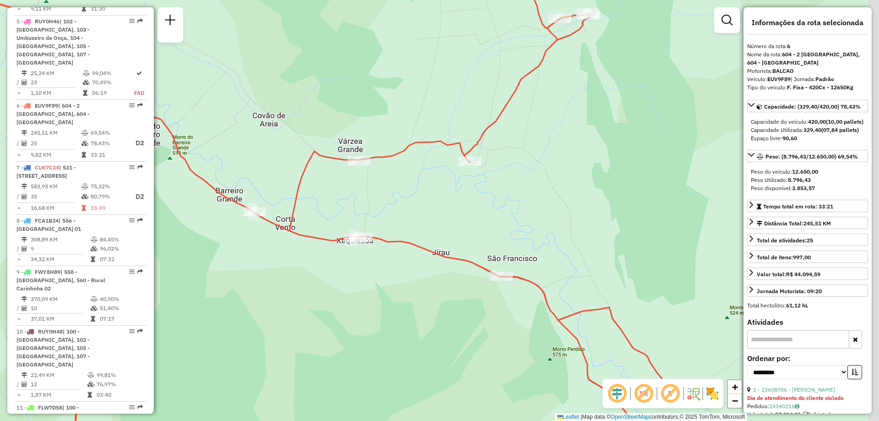
drag, startPoint x: 520, startPoint y: 296, endPoint x: 443, endPoint y: 274, distance: 80.4
click at [443, 274] on div "Janela de atendimento Grade de atendimento Capacidade Transportadoras Veículos …" at bounding box center [439, 210] width 879 height 421
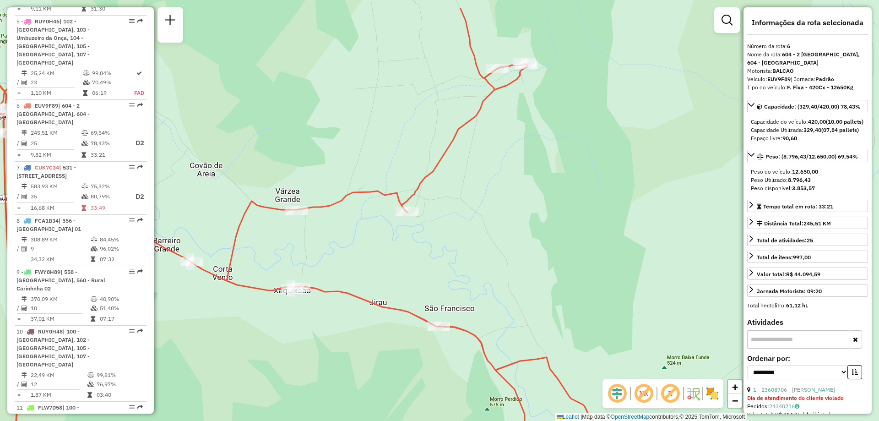
drag, startPoint x: 524, startPoint y: 221, endPoint x: 448, endPoint y: 278, distance: 94.8
click at [448, 278] on div "Janela de atendimento Grade de atendimento Capacidade Transportadoras Veículos …" at bounding box center [439, 210] width 879 height 421
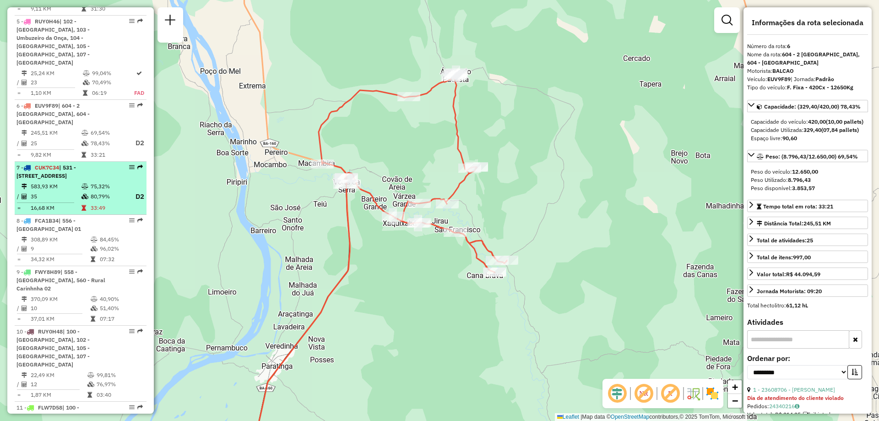
click at [56, 164] on span "| 531 - [STREET_ADDRESS]" at bounding box center [46, 171] width 60 height 15
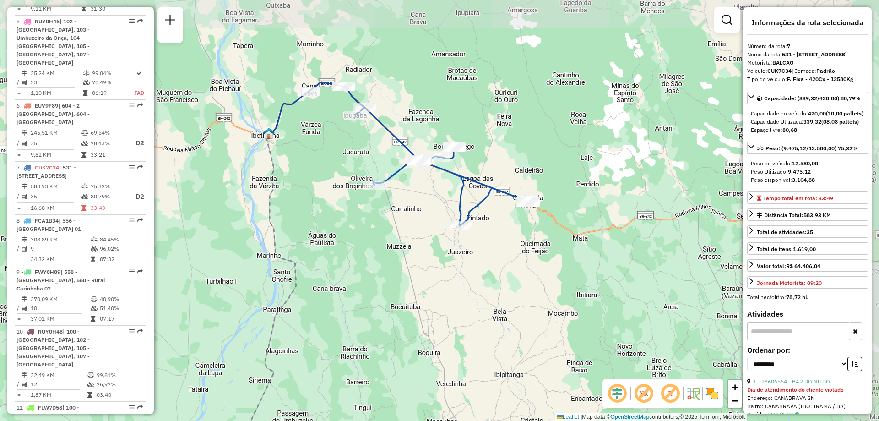
drag, startPoint x: 469, startPoint y: 176, endPoint x: 401, endPoint y: 257, distance: 105.6
click at [401, 257] on div "Janela de atendimento Grade de atendimento Capacidade Transportadoras Veículos …" at bounding box center [439, 210] width 879 height 421
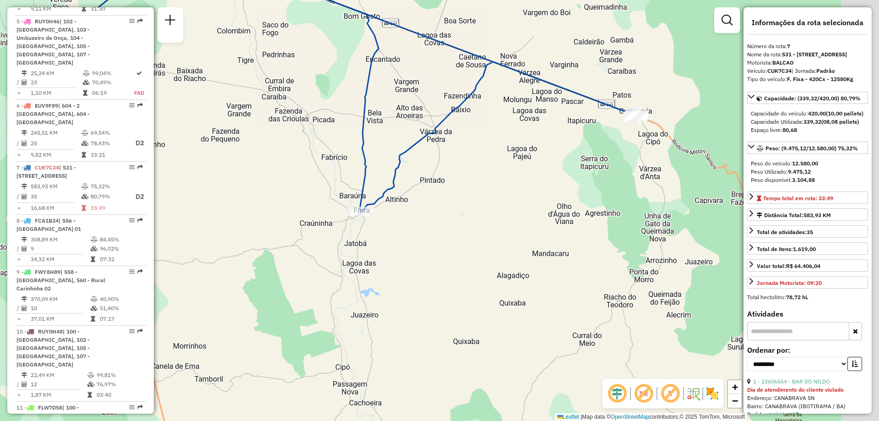
drag, startPoint x: 681, startPoint y: 151, endPoint x: 605, endPoint y: 148, distance: 76.0
click at [605, 148] on div "Janela de atendimento Grade de atendimento Capacidade Transportadoras Veículos …" at bounding box center [439, 210] width 879 height 421
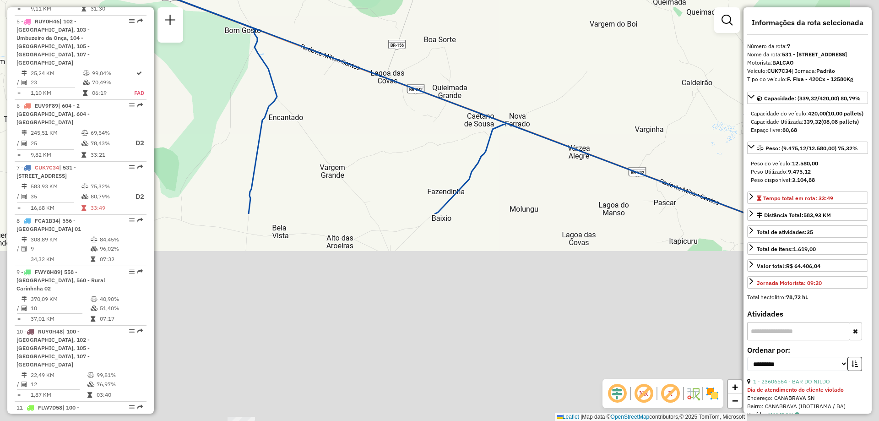
drag, startPoint x: 453, startPoint y: 345, endPoint x: 299, endPoint y: 65, distance: 319.0
click at [299, 65] on div "Janela de atendimento Grade de atendimento Capacidade Transportadoras Veículos …" at bounding box center [439, 210] width 879 height 421
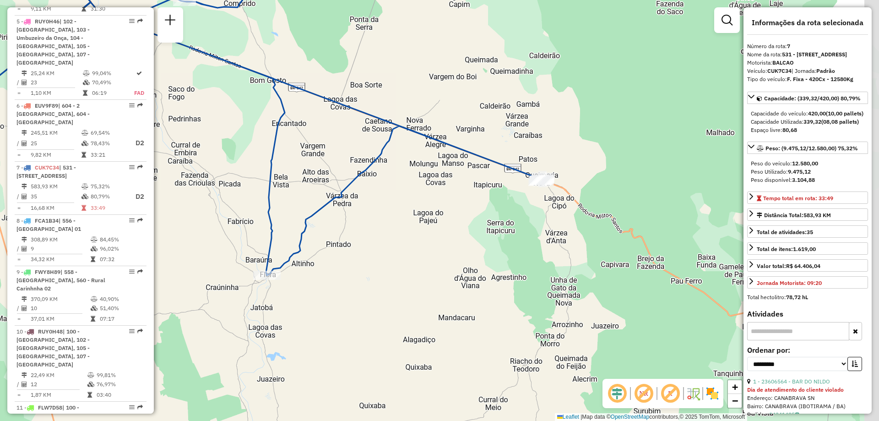
click at [345, 294] on div "Janela de atendimento Grade de atendimento Capacidade Transportadoras Veículos …" at bounding box center [439, 210] width 879 height 421
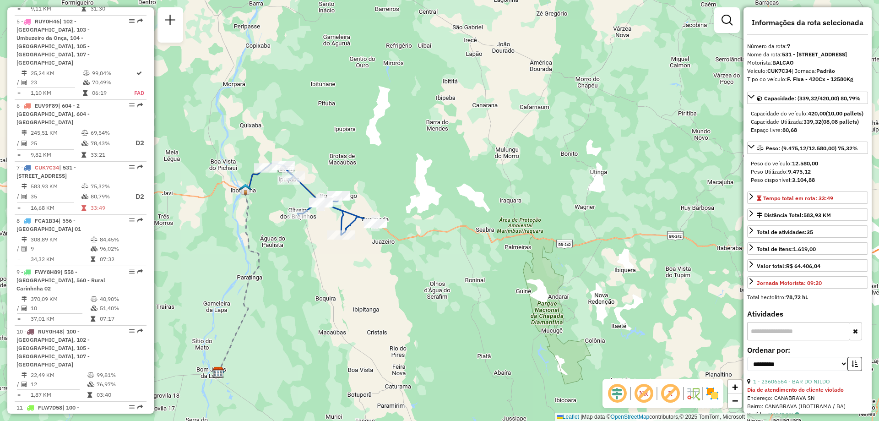
click at [382, 318] on div "Janela de atendimento Grade de atendimento Capacidade Transportadoras Veículos …" at bounding box center [439, 210] width 879 height 421
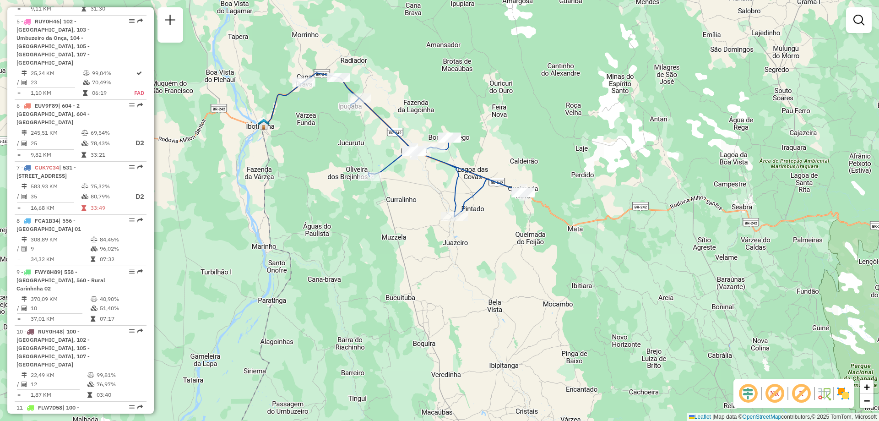
click at [577, 359] on div "Janela de atendimento Grade de atendimento Capacidade Transportadoras Veículos …" at bounding box center [439, 210] width 879 height 421
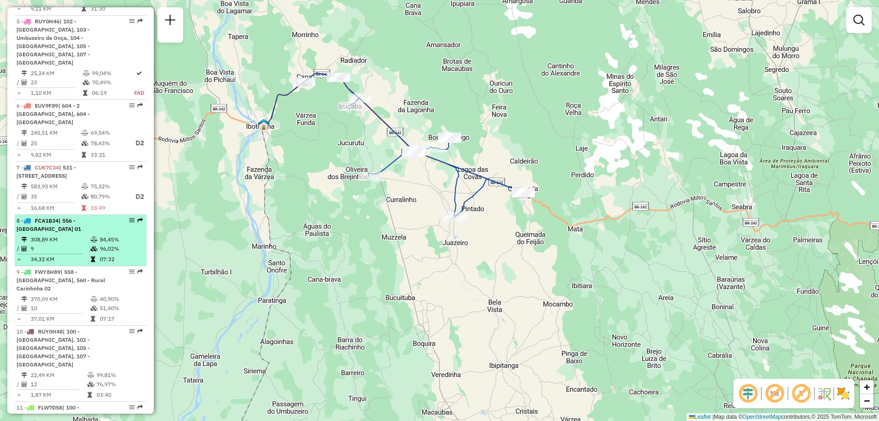
click at [61, 217] on div "8 - FCA1B34 | 556 - [GEOGRAPHIC_DATA] 01" at bounding box center [64, 225] width 97 height 16
select select "**********"
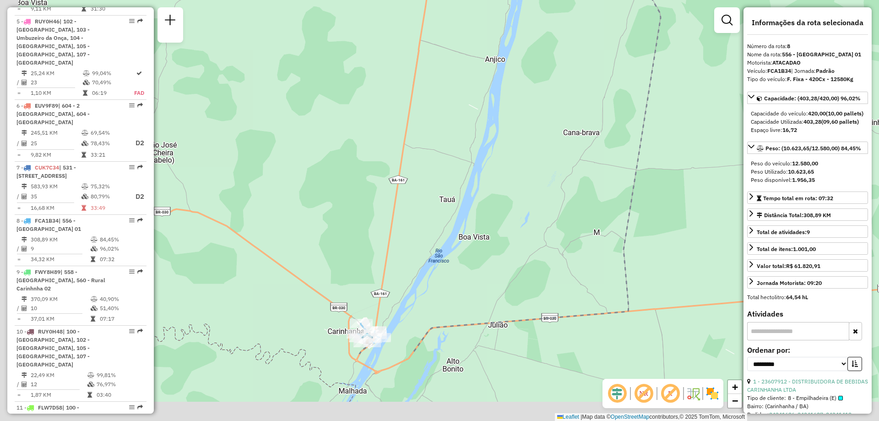
drag, startPoint x: 388, startPoint y: 389, endPoint x: 490, endPoint y: 273, distance: 154.4
click at [490, 273] on div "Janela de atendimento Grade de atendimento Capacidade Transportadoras Veículos …" at bounding box center [439, 210] width 879 height 421
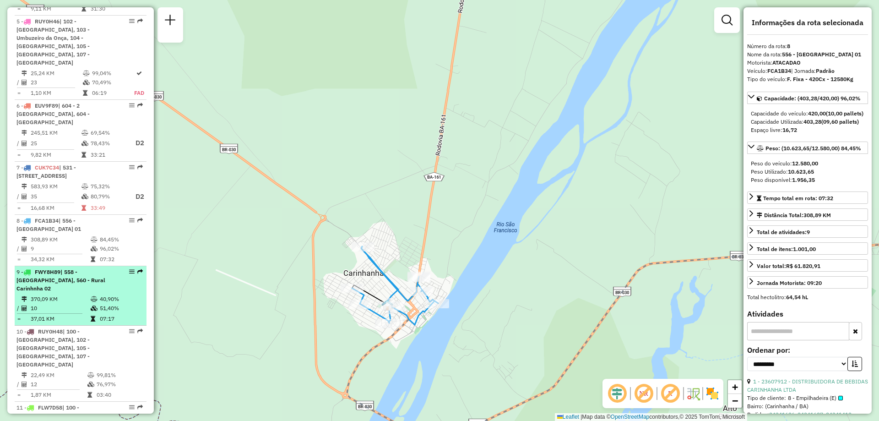
click at [79, 268] on span "| 558 - [GEOGRAPHIC_DATA], 560 - Rural Carinhnha 02" at bounding box center [60, 279] width 89 height 23
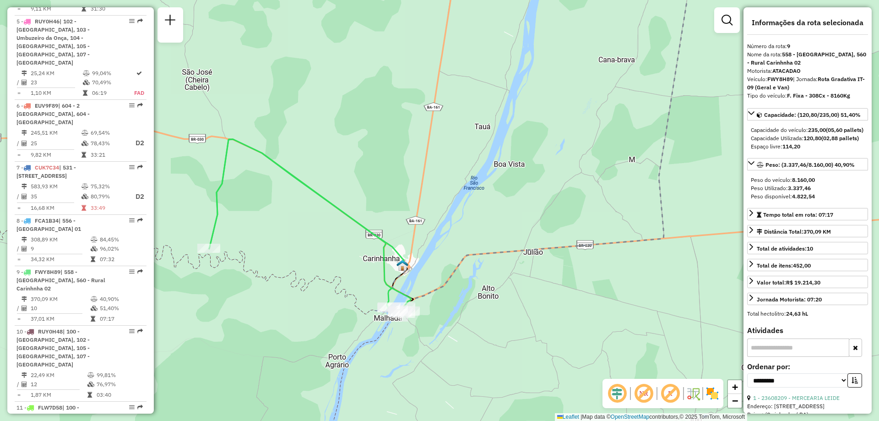
drag, startPoint x: 435, startPoint y: 312, endPoint x: 515, endPoint y: 314, distance: 80.1
click at [450, 251] on div "Janela de atendimento Grade de atendimento Capacidade Transportadoras Veículos …" at bounding box center [439, 210] width 879 height 421
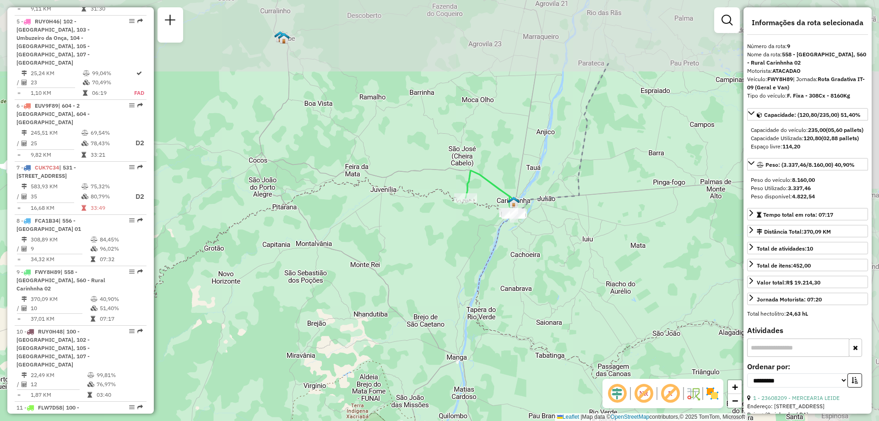
drag, startPoint x: 568, startPoint y: 213, endPoint x: 528, endPoint y: 256, distance: 58.9
click at [528, 256] on div "Janela de atendimento Grade de atendimento Capacidade Transportadoras Veículos …" at bounding box center [439, 210] width 879 height 421
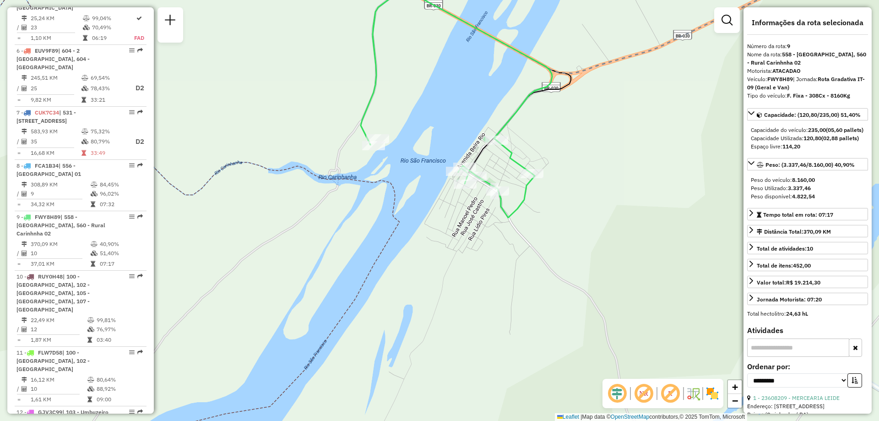
scroll to position [675, 0]
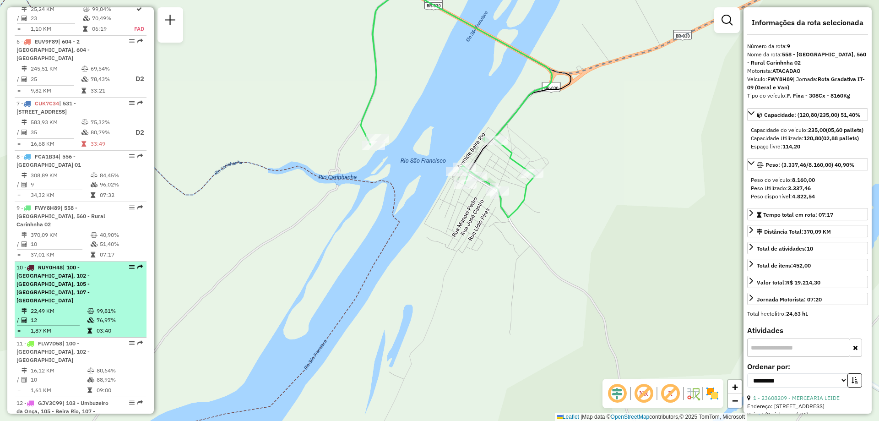
click at [60, 264] on span "| 100 - [GEOGRAPHIC_DATA], 102 - [GEOGRAPHIC_DATA], 105 - [GEOGRAPHIC_DATA], 10…" at bounding box center [52, 284] width 73 height 40
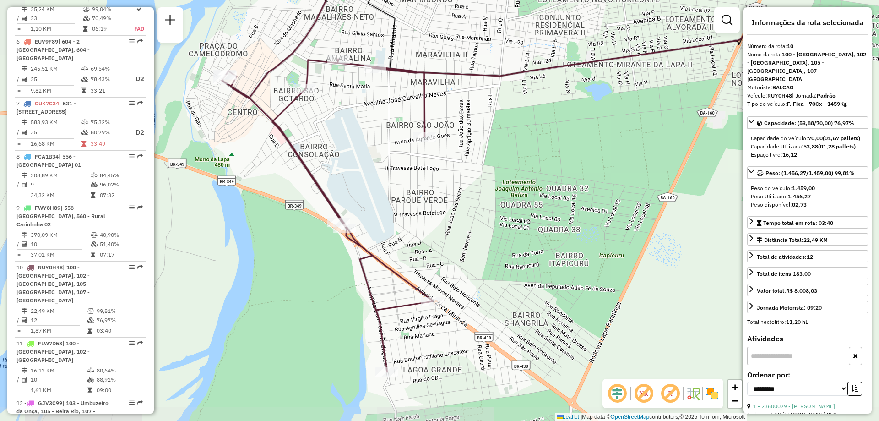
drag, startPoint x: 426, startPoint y: 247, endPoint x: 471, endPoint y: 215, distance: 55.4
click at [471, 215] on div "Janela de atendimento Grade de atendimento Capacidade Transportadoras Veículos …" at bounding box center [439, 210] width 879 height 421
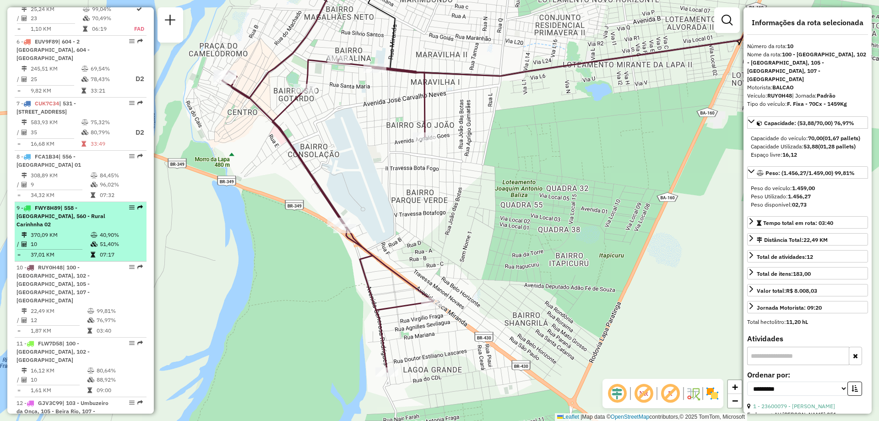
click at [67, 202] on li "9 - FWY8H89 | 558 - [GEOGRAPHIC_DATA], 560 - Rural Carinhnha 02 370,09 KM 40,90…" at bounding box center [81, 232] width 132 height 60
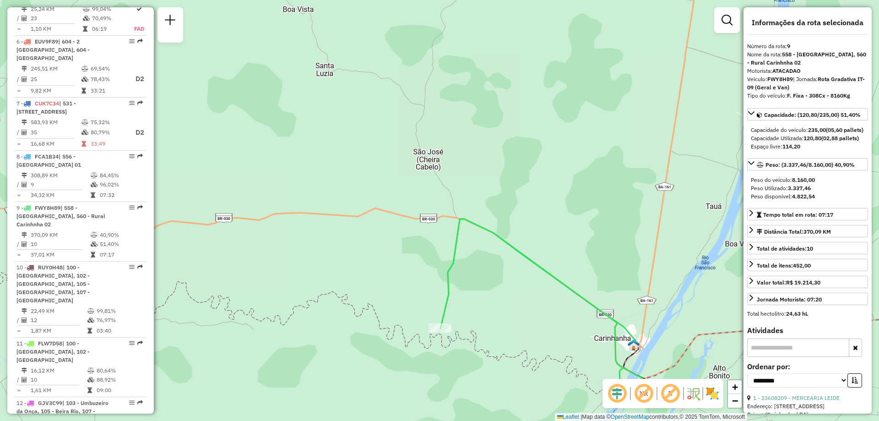
drag, startPoint x: 540, startPoint y: 339, endPoint x: 539, endPoint y: 334, distance: 5.2
click at [539, 334] on div "Janela de atendimento Grade de atendimento Capacidade Transportadoras Veículos …" at bounding box center [439, 210] width 879 height 421
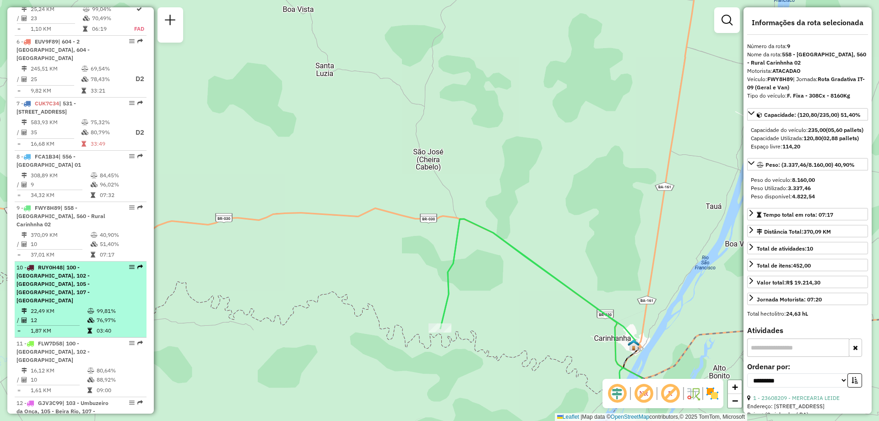
click at [63, 264] on span "RUY0H48" at bounding box center [50, 267] width 25 height 7
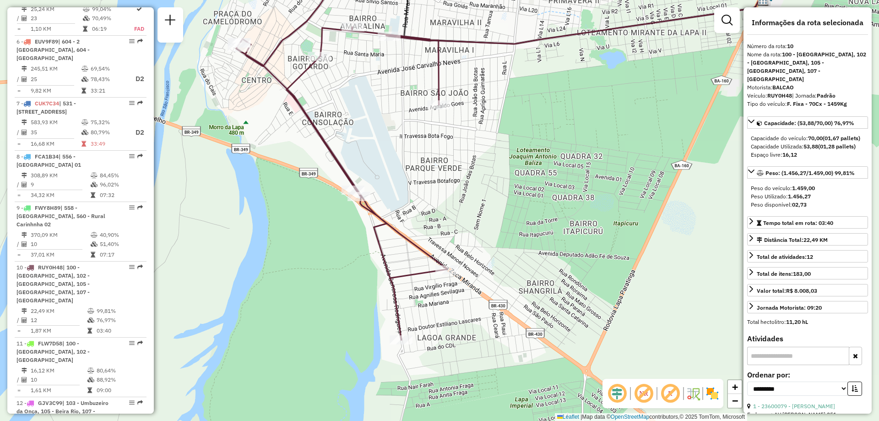
drag, startPoint x: 467, startPoint y: 315, endPoint x: 525, endPoint y: 265, distance: 76.3
click at [526, 264] on div "Janela de atendimento Grade de atendimento Capacidade Transportadoras Veículos …" at bounding box center [439, 210] width 879 height 421
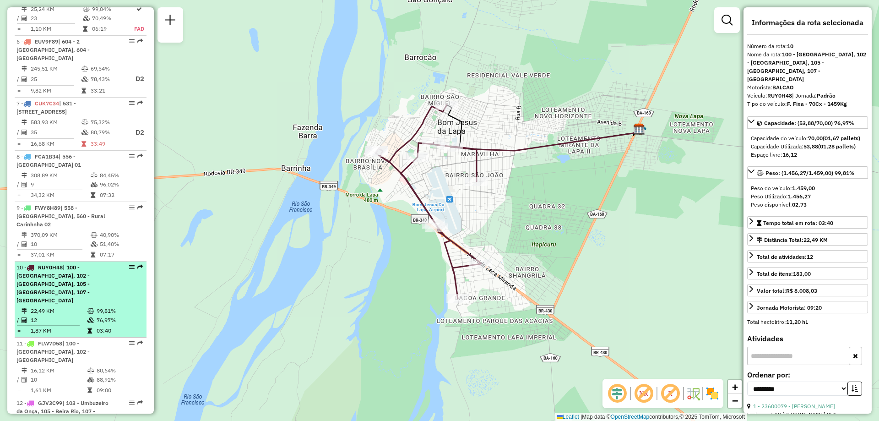
scroll to position [721, 0]
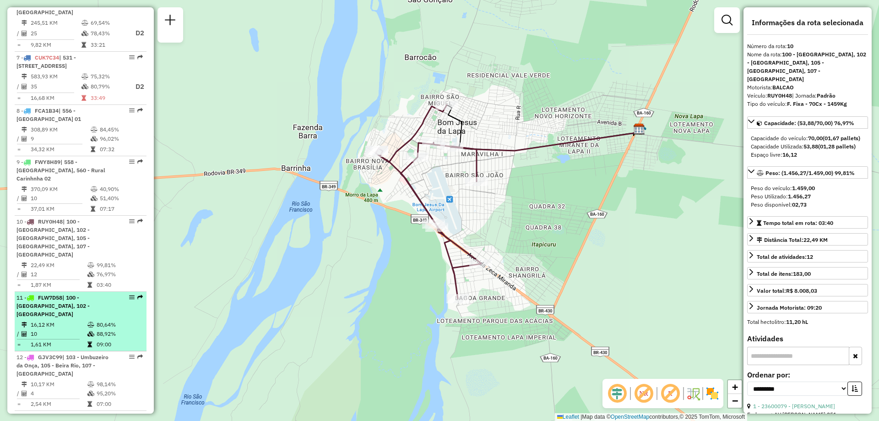
click at [60, 294] on span "| 100 - [GEOGRAPHIC_DATA], 102 - [GEOGRAPHIC_DATA]" at bounding box center [52, 305] width 73 height 23
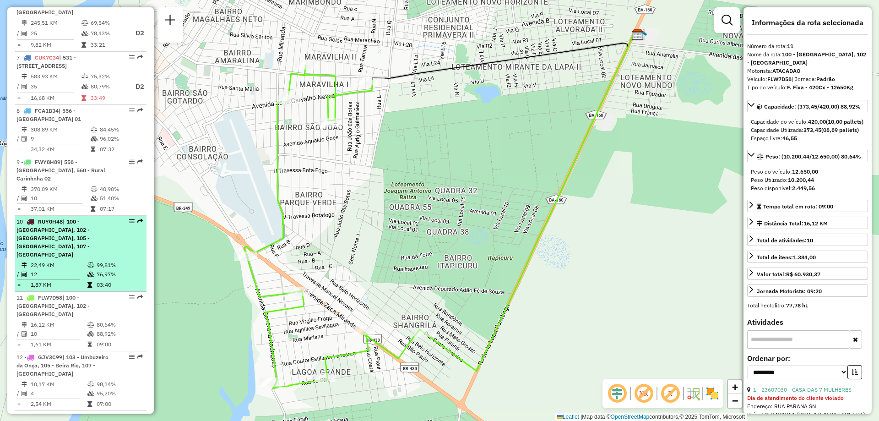
click at [65, 260] on td "22,49 KM" at bounding box center [58, 264] width 57 height 9
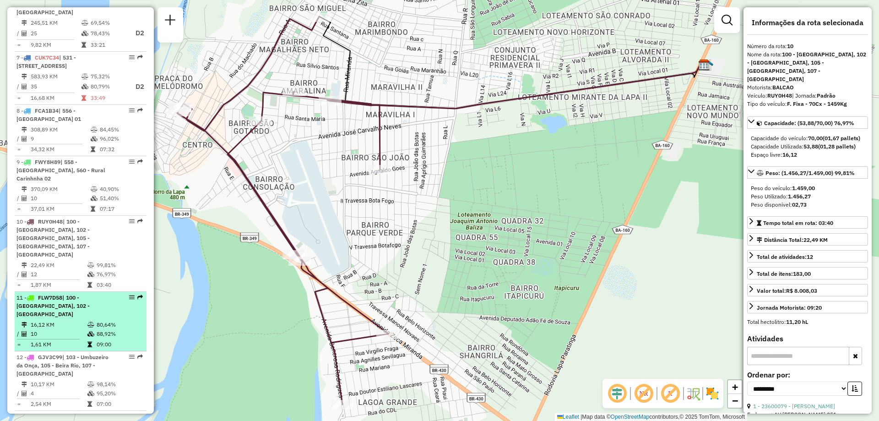
click at [67, 294] on span "| 100 - [GEOGRAPHIC_DATA], 102 - [GEOGRAPHIC_DATA]" at bounding box center [52, 305] width 73 height 23
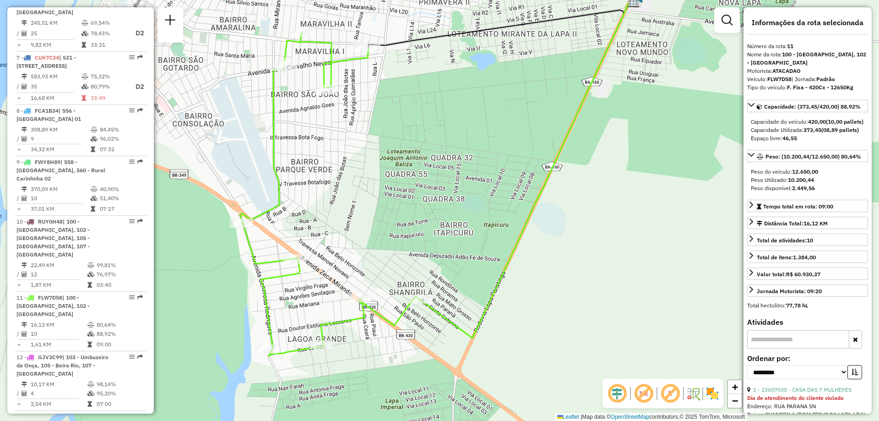
drag, startPoint x: 449, startPoint y: 231, endPoint x: 450, endPoint y: 221, distance: 10.2
click at [450, 221] on div "Janela de atendimento Grade de atendimento Capacidade Transportadoras Veículos …" at bounding box center [439, 210] width 879 height 421
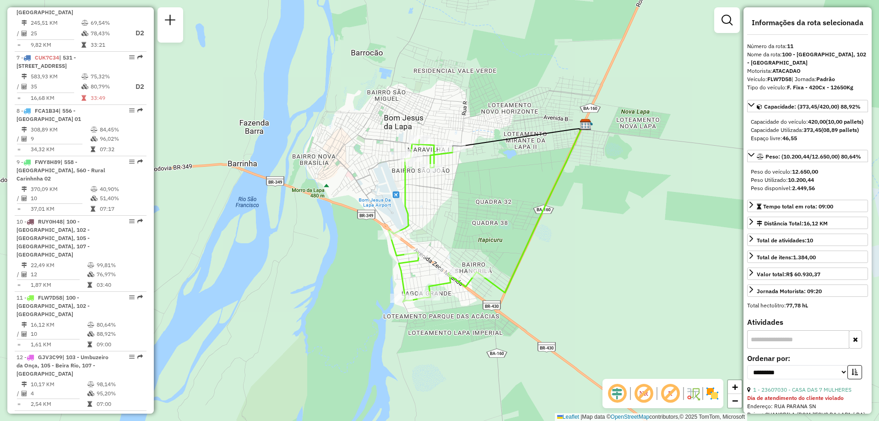
drag, startPoint x: 414, startPoint y: 195, endPoint x: 459, endPoint y: 205, distance: 45.4
click at [459, 205] on div "Janela de atendimento Grade de atendimento Capacidade Transportadoras Veículos …" at bounding box center [439, 210] width 879 height 421
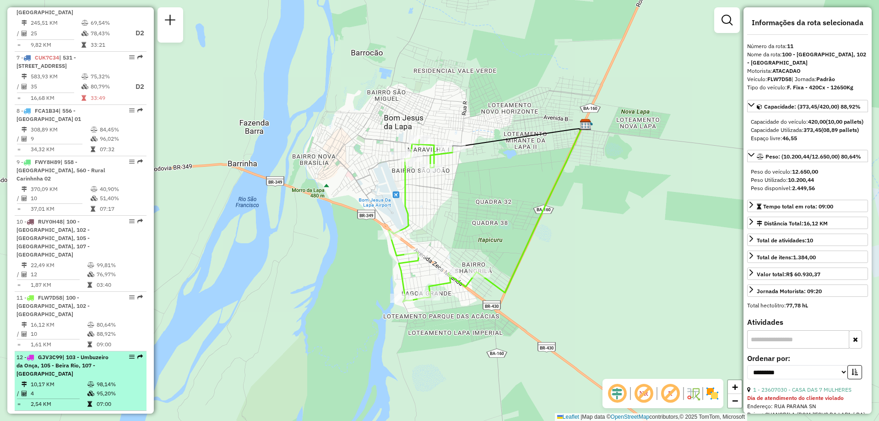
click at [55, 353] on span "| 103 - Umbuzeiro da Onça, 105 - Beira Rio, 107 - [GEOGRAPHIC_DATA]" at bounding box center [62, 364] width 92 height 23
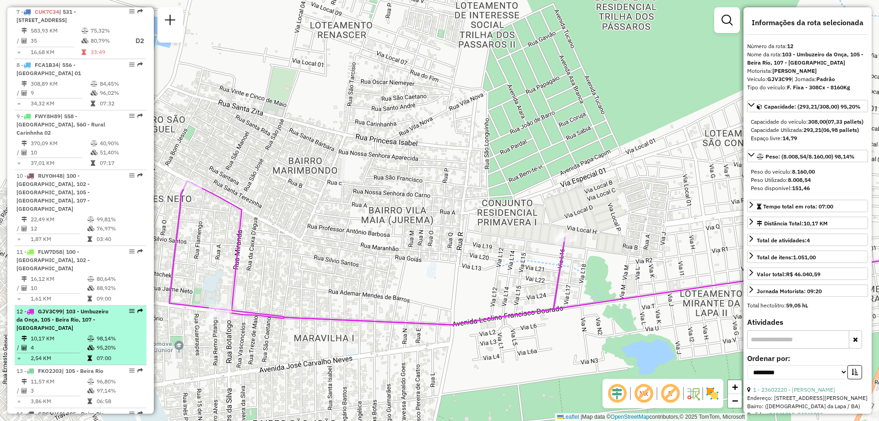
scroll to position [813, 0]
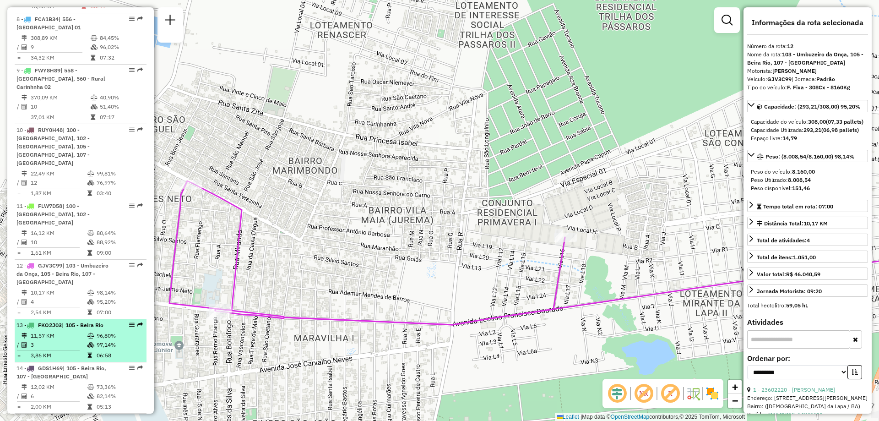
click at [59, 331] on td "11,57 KM" at bounding box center [58, 335] width 57 height 9
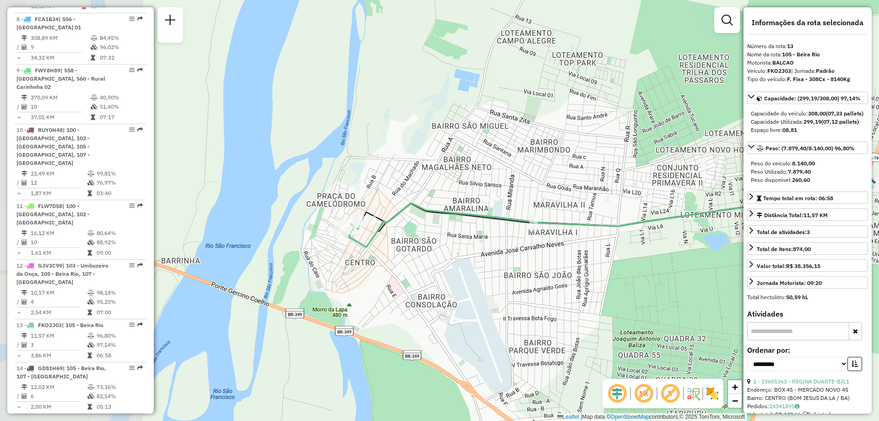
drag, startPoint x: 312, startPoint y: 272, endPoint x: 479, endPoint y: 275, distance: 166.7
click at [479, 275] on div "Janela de atendimento Grade de atendimento Capacidade Transportadoras Veículos …" at bounding box center [439, 210] width 879 height 421
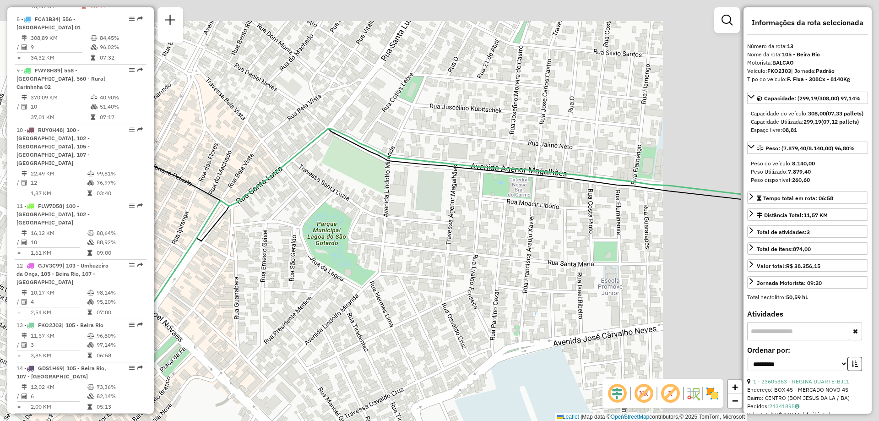
drag, startPoint x: 564, startPoint y: 224, endPoint x: 356, endPoint y: 239, distance: 208.0
click at [319, 252] on div "Janela de atendimento Grade de atendimento Capacidade Transportadoras Veículos …" at bounding box center [439, 210] width 879 height 421
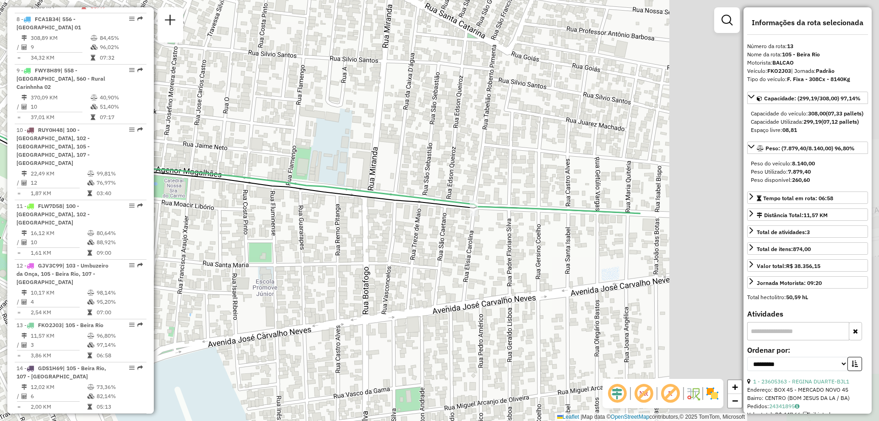
drag, startPoint x: 651, startPoint y: 239, endPoint x: 325, endPoint y: 241, distance: 326.4
click at [325, 241] on div "Janela de atendimento Grade de atendimento Capacidade Transportadoras Veículos …" at bounding box center [439, 210] width 879 height 421
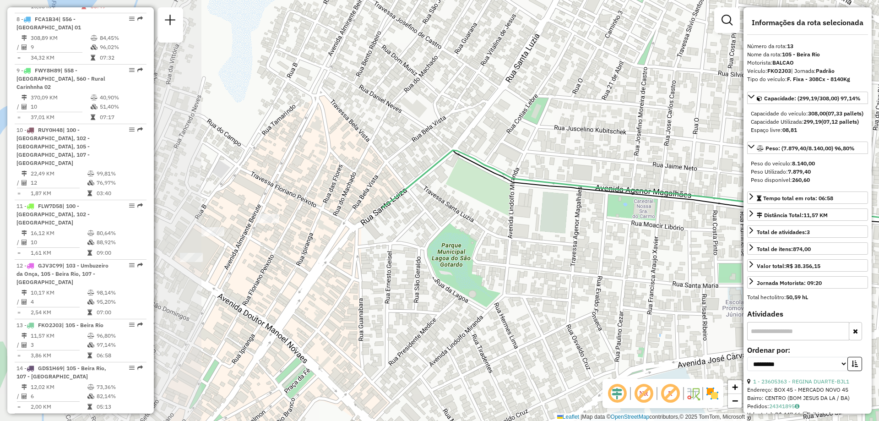
drag, startPoint x: 244, startPoint y: 263, endPoint x: 713, endPoint y: 283, distance: 470.1
click at [713, 283] on div "Janela de atendimento Grade de atendimento Capacidade Transportadoras Veículos …" at bounding box center [439, 210] width 879 height 421
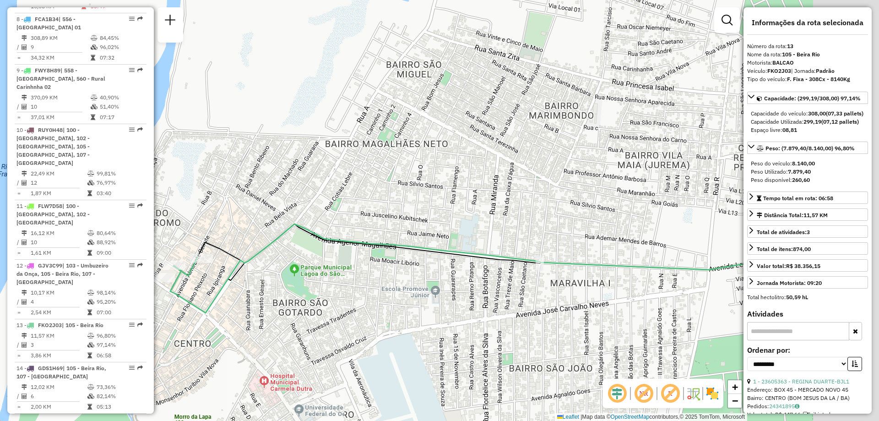
drag, startPoint x: 510, startPoint y: 304, endPoint x: 469, endPoint y: 305, distance: 40.3
click at [469, 305] on div "Janela de atendimento Grade de atendimento Capacidade Transportadoras Veículos …" at bounding box center [439, 210] width 879 height 421
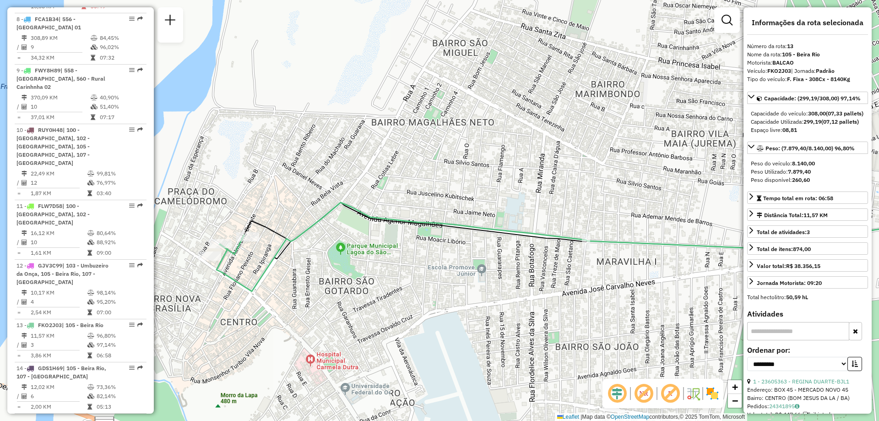
drag, startPoint x: 412, startPoint y: 275, endPoint x: 488, endPoint y: 250, distance: 79.9
click at [488, 250] on div "Janela de atendimento Grade de atendimento Capacidade Transportadoras Veículos …" at bounding box center [439, 210] width 879 height 421
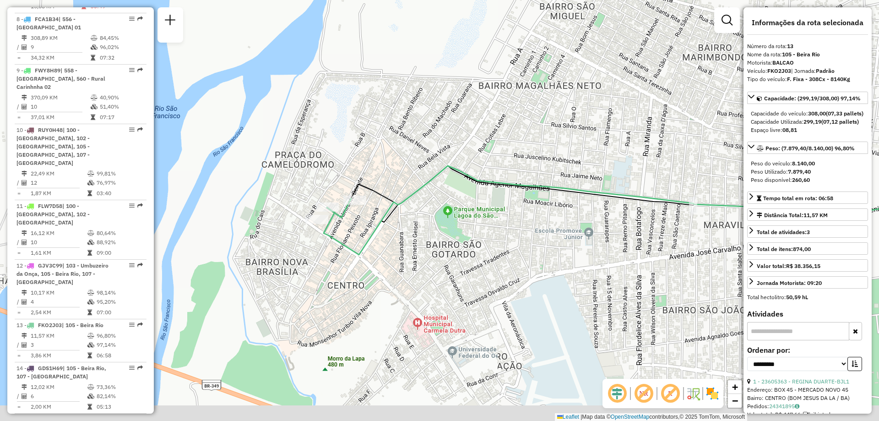
drag, startPoint x: 365, startPoint y: 303, endPoint x: 466, endPoint y: 269, distance: 106.8
click at [466, 269] on div "Janela de atendimento Grade de atendimento Capacidade Transportadoras Veículos …" at bounding box center [439, 210] width 879 height 421
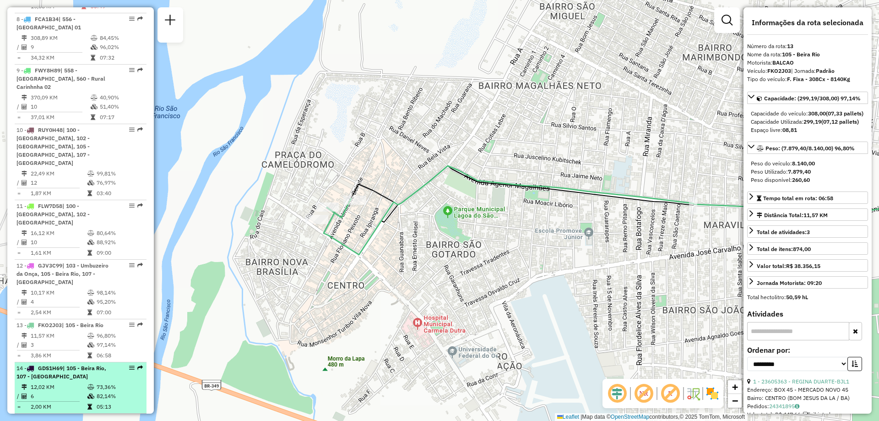
click at [60, 362] on li "14 - GDS1H69 | 105 - [GEOGRAPHIC_DATA], 107 - [GEOGRAPHIC_DATA] 12,02 KM 73,36%…" at bounding box center [81, 387] width 132 height 51
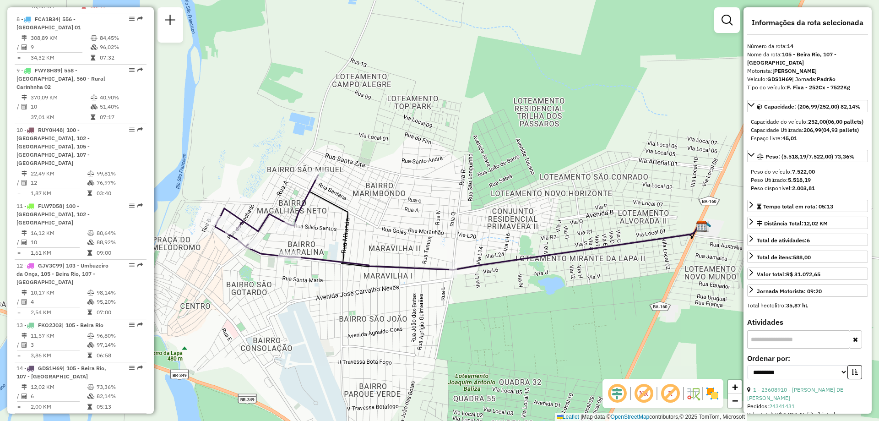
drag, startPoint x: 342, startPoint y: 271, endPoint x: 359, endPoint y: 283, distance: 21.1
click at [359, 283] on div "Janela de atendimento Grade de atendimento Capacidade Transportadoras Veículos …" at bounding box center [439, 210] width 879 height 421
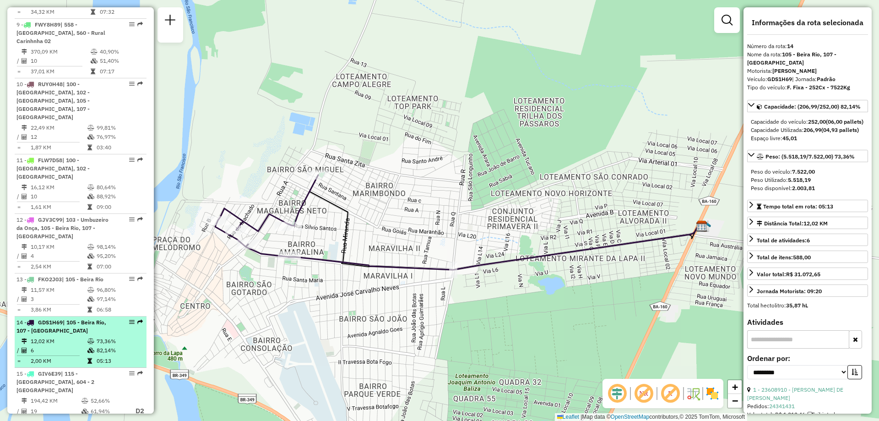
scroll to position [904, 0]
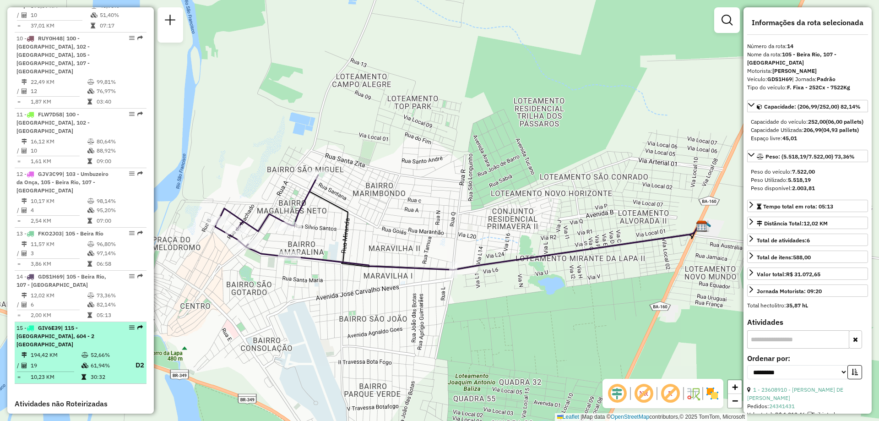
click at [68, 350] on td "194,42 KM" at bounding box center [55, 354] width 51 height 9
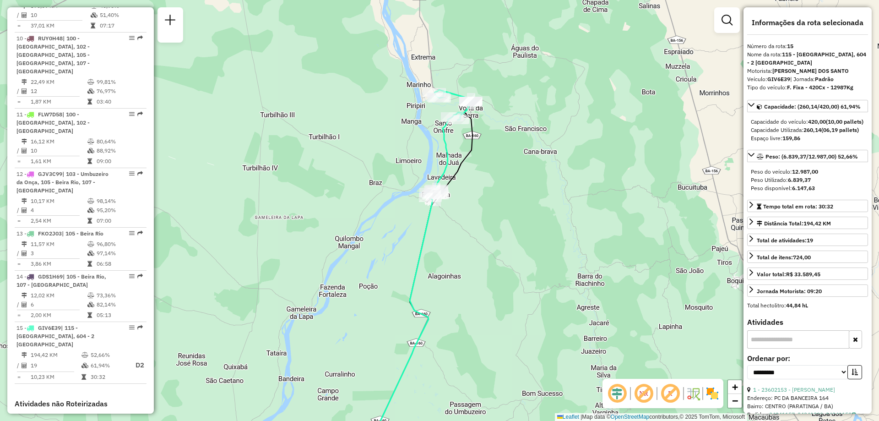
drag, startPoint x: 486, startPoint y: 126, endPoint x: 483, endPoint y: 177, distance: 50.5
click at [483, 177] on div "Janela de atendimento Grade de atendimento Capacidade Transportadoras Veículos …" at bounding box center [439, 210] width 879 height 421
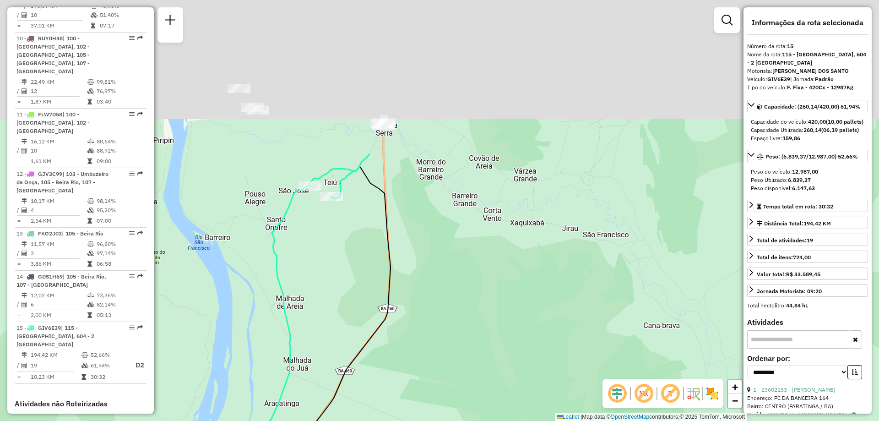
drag, startPoint x: 489, startPoint y: 185, endPoint x: 409, endPoint y: 381, distance: 211.5
click at [409, 381] on div "Janela de atendimento Grade de atendimento Capacidade Transportadoras Veículos …" at bounding box center [439, 210] width 879 height 421
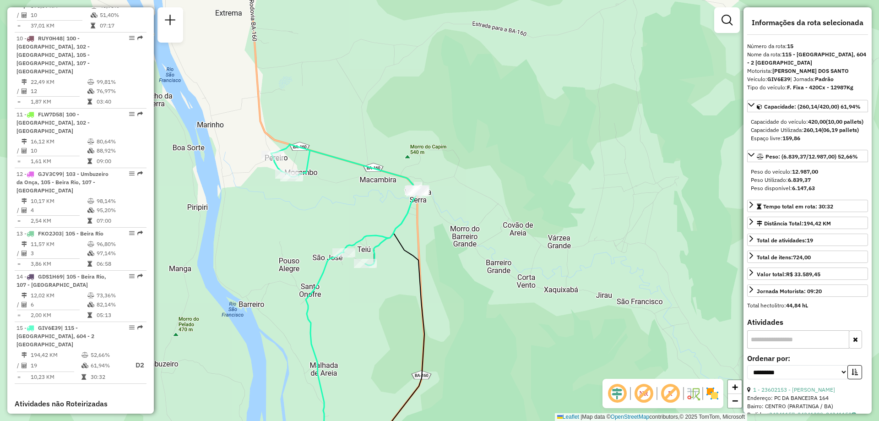
drag, startPoint x: 341, startPoint y: 232, endPoint x: 374, endPoint y: 298, distance: 74.9
click at [374, 298] on div "Janela de atendimento Grade de atendimento Capacidade Transportadoras Veículos …" at bounding box center [439, 210] width 879 height 421
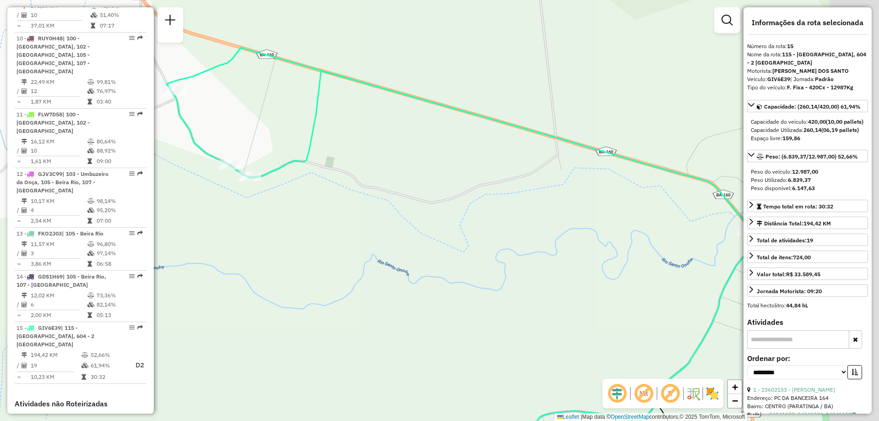
drag, startPoint x: 528, startPoint y: 116, endPoint x: 308, endPoint y: 179, distance: 228.4
click at [308, 179] on div "Janela de atendimento Grade de atendimento Capacidade Transportadoras Veículos …" at bounding box center [439, 210] width 879 height 421
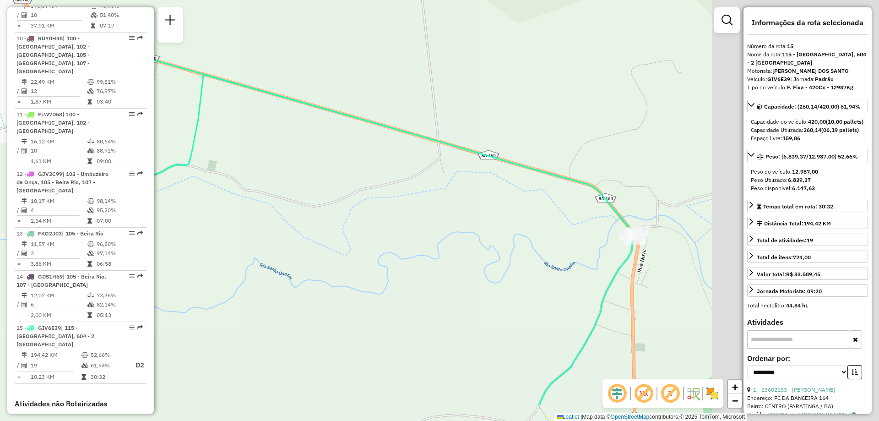
drag, startPoint x: 524, startPoint y: 231, endPoint x: 342, endPoint y: 173, distance: 191.2
click at [300, 172] on div "Janela de atendimento Grade de atendimento Capacidade Transportadoras Veículos …" at bounding box center [439, 210] width 879 height 421
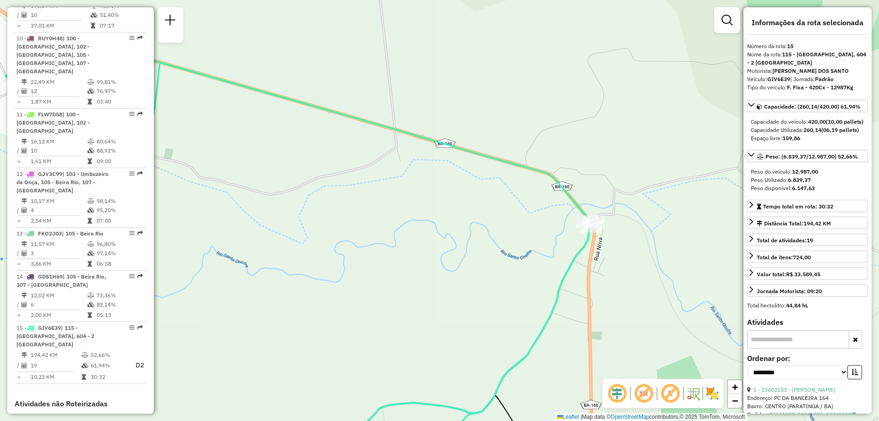
drag, startPoint x: 287, startPoint y: 224, endPoint x: 240, endPoint y: 212, distance: 49.0
click at [240, 212] on div "Janela de atendimento Grade de atendimento Capacidade Transportadoras Veículos …" at bounding box center [439, 210] width 879 height 421
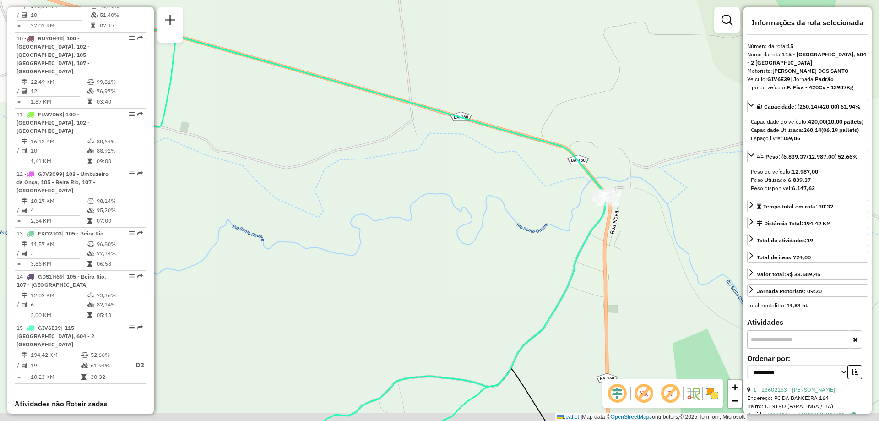
drag, startPoint x: 518, startPoint y: 282, endPoint x: 526, endPoint y: 203, distance: 80.0
click at [526, 203] on div "Janela de atendimento Grade de atendimento Capacidade Transportadoras Veículos …" at bounding box center [439, 210] width 879 height 421
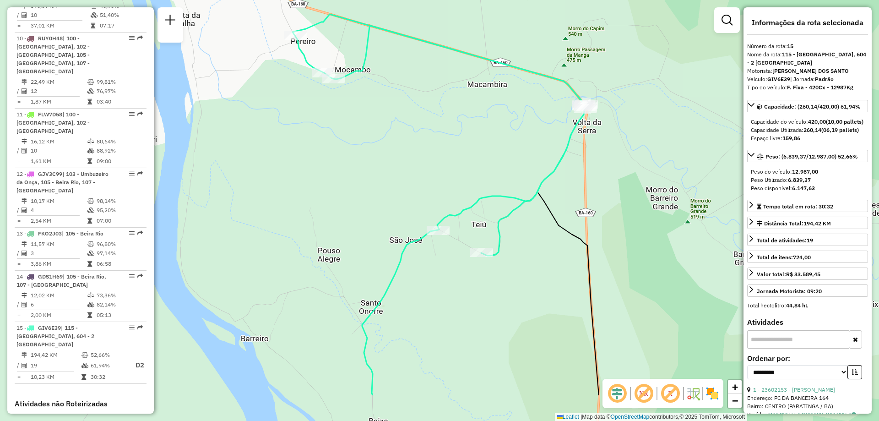
drag, startPoint x: 436, startPoint y: 334, endPoint x: 455, endPoint y: 287, distance: 50.3
click at [455, 287] on div "Janela de atendimento Grade de atendimento Capacidade Transportadoras Veículos …" at bounding box center [439, 210] width 879 height 421
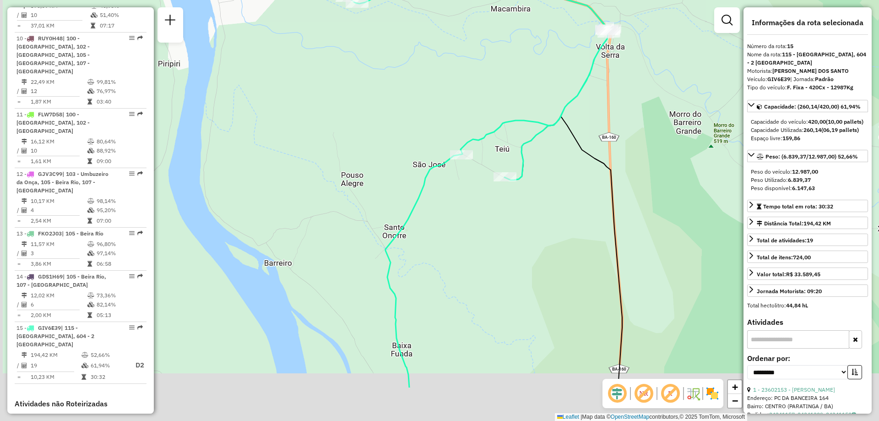
drag, startPoint x: 480, startPoint y: 307, endPoint x: 504, endPoint y: 235, distance: 76.1
click at [504, 235] on div "Janela de atendimento Grade de atendimento Capacidade Transportadoras Veículos …" at bounding box center [439, 210] width 879 height 421
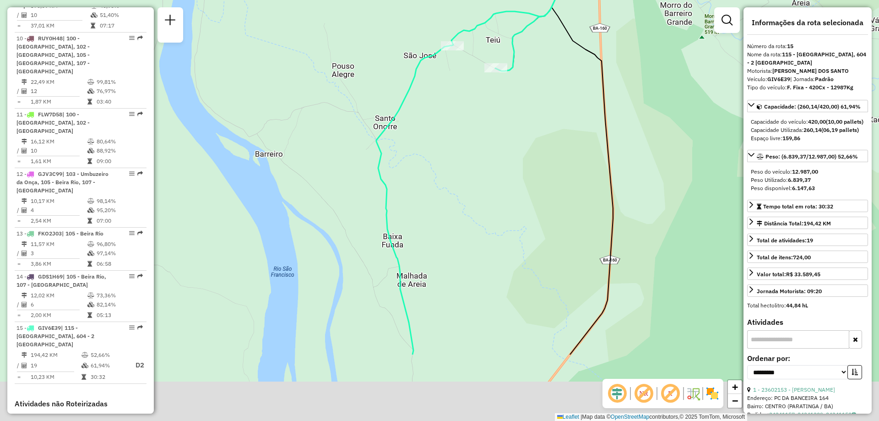
drag, startPoint x: 484, startPoint y: 354, endPoint x: 472, endPoint y: 223, distance: 131.5
click at [472, 223] on div "Janela de atendimento Grade de atendimento Capacidade Transportadoras Veículos …" at bounding box center [439, 210] width 879 height 421
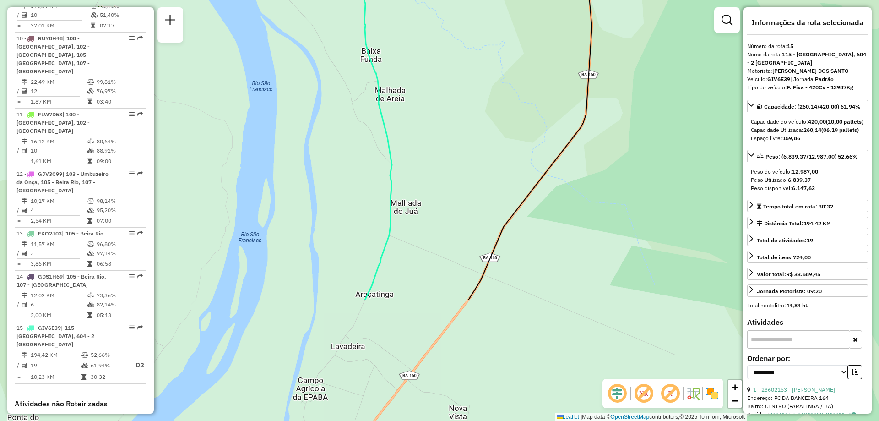
drag, startPoint x: 484, startPoint y: 294, endPoint x: 468, endPoint y: 136, distance: 159.2
click at [468, 136] on div "Janela de atendimento Grade de atendimento Capacidade Transportadoras Veículos …" at bounding box center [439, 210] width 879 height 421
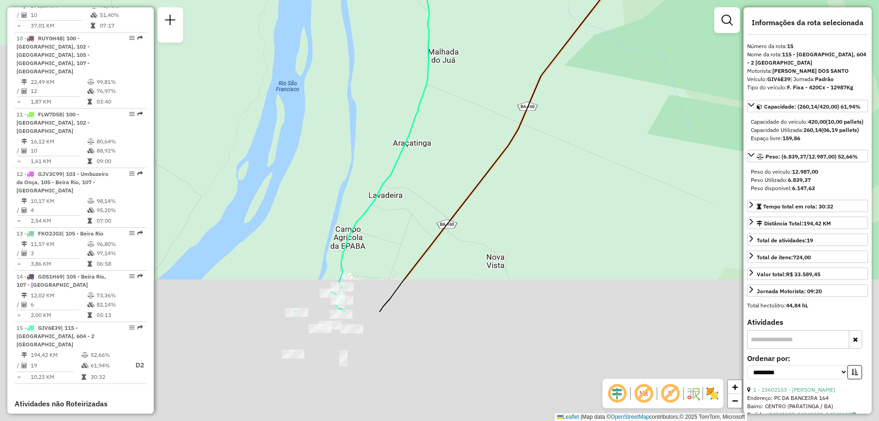
drag, startPoint x: 408, startPoint y: 351, endPoint x: 430, endPoint y: 229, distance: 123.7
click at [447, 196] on div "Janela de atendimento Grade de atendimento Capacidade Transportadoras Veículos …" at bounding box center [439, 210] width 879 height 421
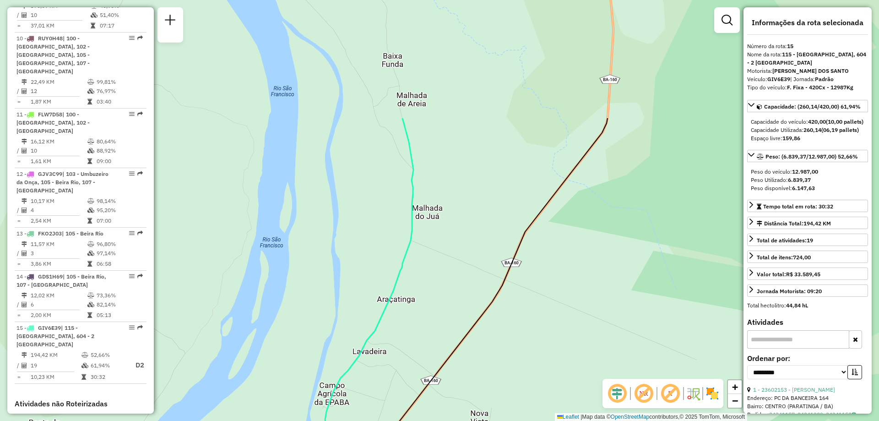
drag, startPoint x: 472, startPoint y: 145, endPoint x: 453, endPoint y: 337, distance: 193.6
click at [453, 337] on div "Janela de atendimento Grade de atendimento Capacidade Transportadoras Veículos …" at bounding box center [439, 210] width 879 height 421
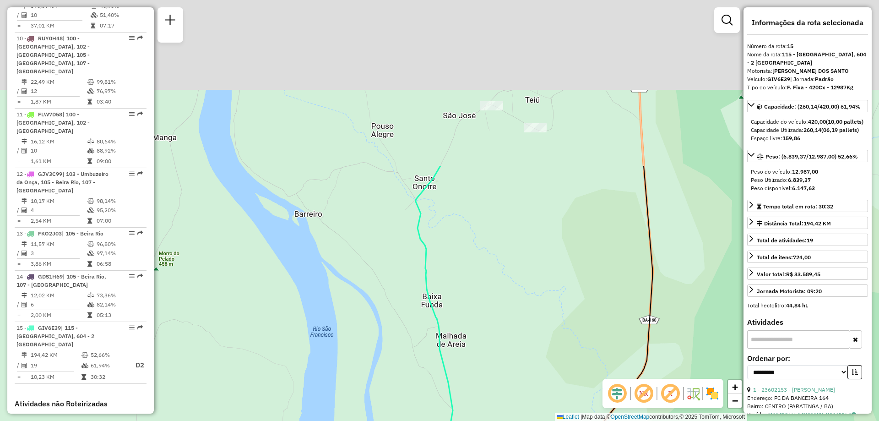
drag, startPoint x: 461, startPoint y: 260, endPoint x: 470, endPoint y: 353, distance: 93.9
click at [470, 356] on div "Janela de atendimento Grade de atendimento Capacidade Transportadoras Veículos …" at bounding box center [439, 210] width 879 height 421
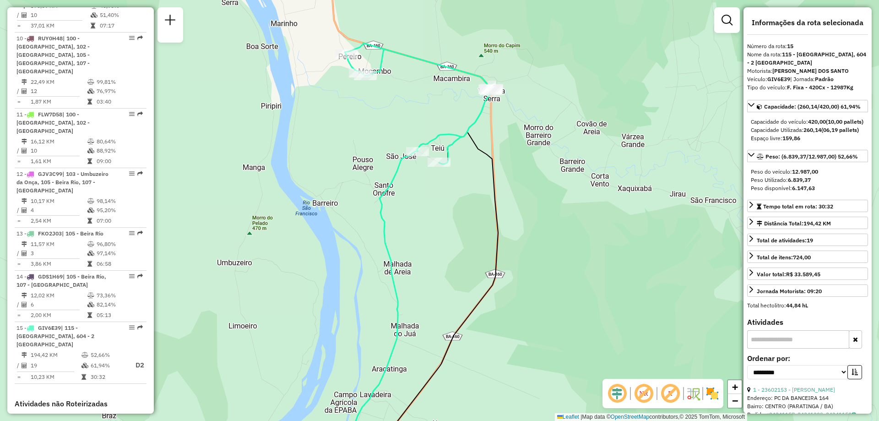
drag, startPoint x: 557, startPoint y: 282, endPoint x: 465, endPoint y: 251, distance: 96.7
click at [465, 251] on div "Janela de atendimento Grade de atendimento Capacidade Transportadoras Veículos …" at bounding box center [439, 210] width 879 height 421
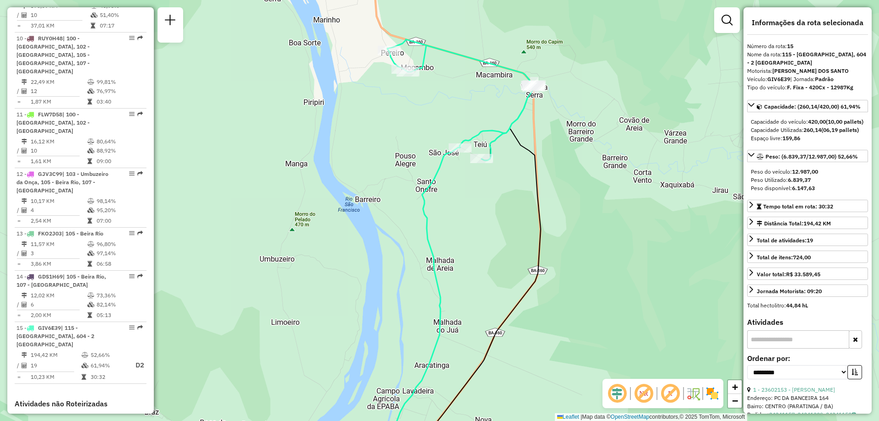
drag, startPoint x: 392, startPoint y: 248, endPoint x: 410, endPoint y: 242, distance: 18.4
click at [410, 242] on div "Janela de atendimento Grade de atendimento Capacidade Transportadoras Veículos …" at bounding box center [439, 210] width 879 height 421
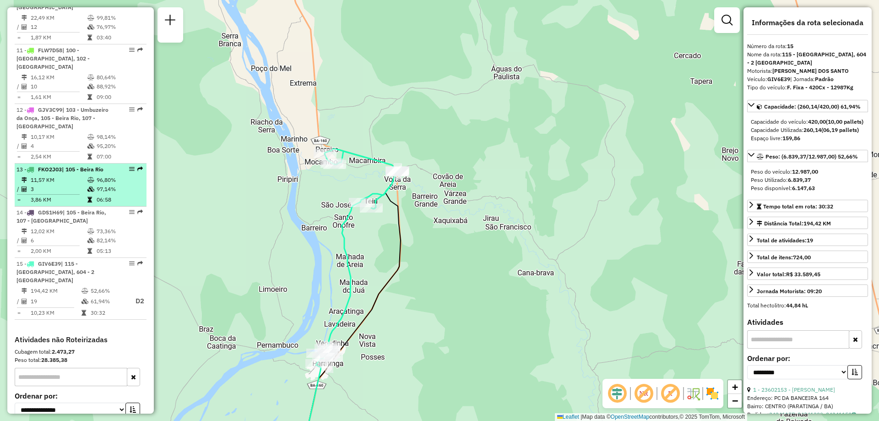
scroll to position [877, 0]
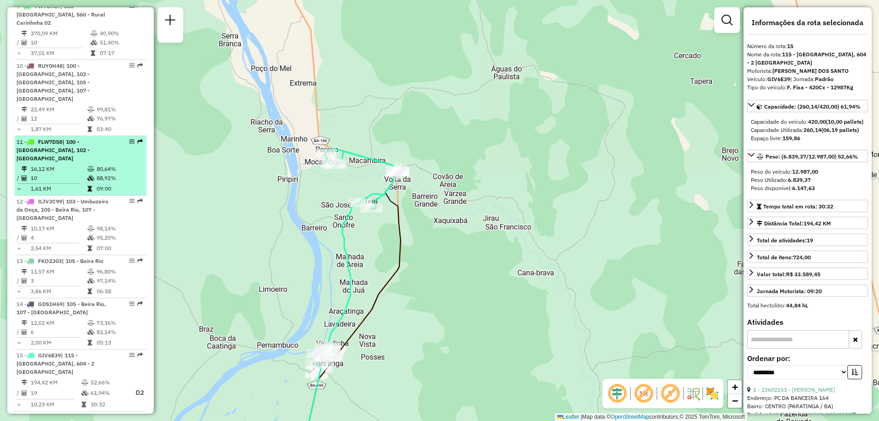
click at [62, 138] on span "FLW7D58" at bounding box center [50, 141] width 24 height 7
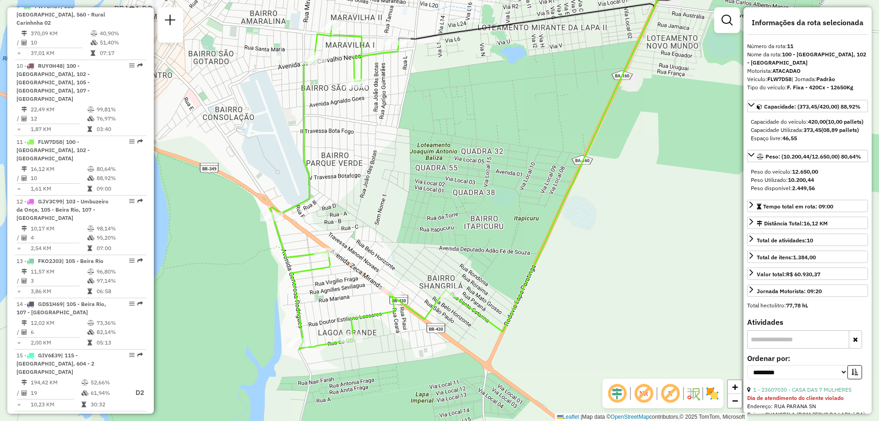
drag, startPoint x: 393, startPoint y: 282, endPoint x: 419, endPoint y: 253, distance: 38.9
click at [419, 253] on div "Janela de atendimento Grade de atendimento Capacidade Transportadoras Veículos …" at bounding box center [439, 210] width 879 height 421
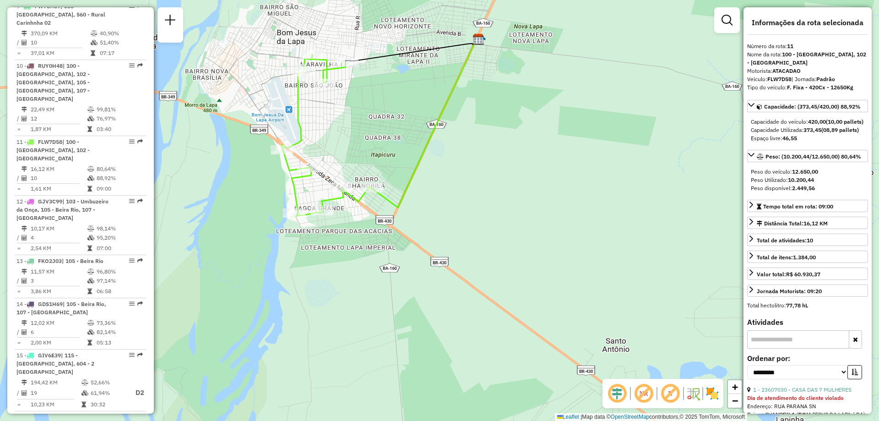
drag, startPoint x: 561, startPoint y: 309, endPoint x: 514, endPoint y: 249, distance: 75.6
click at [514, 249] on div "Janela de atendimento Grade de atendimento Capacidade Transportadoras Veículos …" at bounding box center [439, 210] width 879 height 421
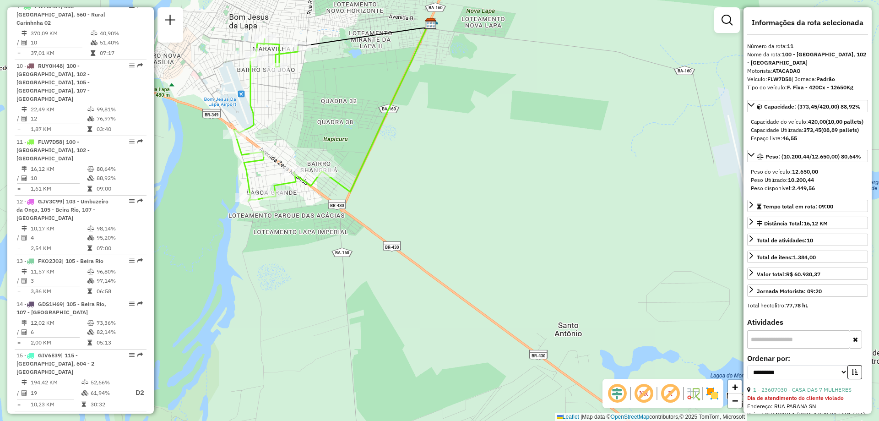
drag, startPoint x: 454, startPoint y: 324, endPoint x: 399, endPoint y: 311, distance: 56.4
click at [351, 271] on div "Janela de atendimento Grade de atendimento Capacidade Transportadoras Veículos …" at bounding box center [439, 210] width 879 height 421
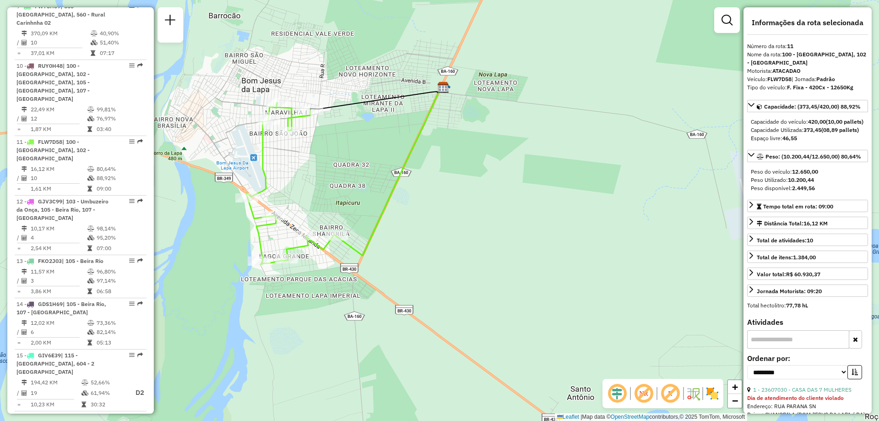
drag, startPoint x: 335, startPoint y: 265, endPoint x: 387, endPoint y: 350, distance: 99.9
click at [387, 350] on div "Janela de atendimento Grade de atendimento Capacidade Transportadoras Veículos …" at bounding box center [439, 210] width 879 height 421
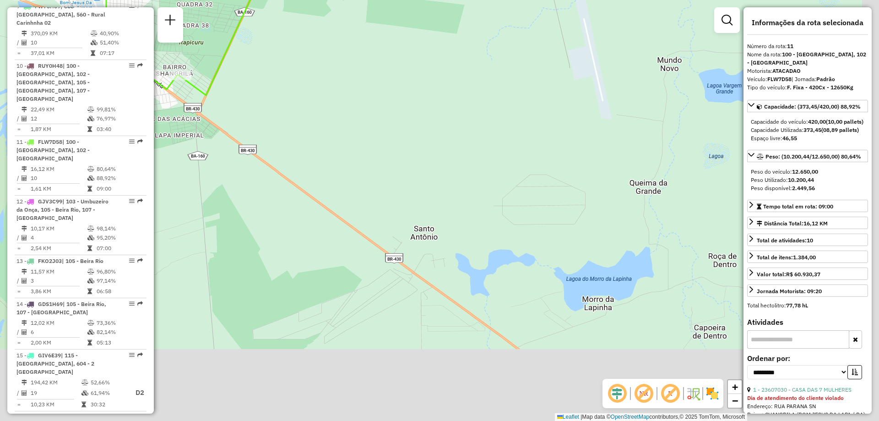
drag, startPoint x: 479, startPoint y: 316, endPoint x: 308, endPoint y: 138, distance: 247.0
click at [310, 141] on div "Janela de atendimento Grade de atendimento Capacidade Transportadoras Veículos …" at bounding box center [439, 210] width 879 height 421
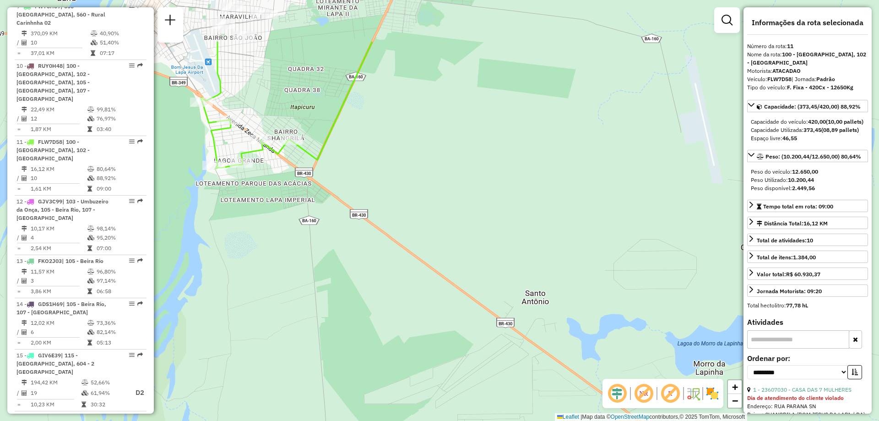
drag, startPoint x: 288, startPoint y: 255, endPoint x: 401, endPoint y: 348, distance: 146.6
click at [401, 348] on div "Janela de atendimento Grade de atendimento Capacidade Transportadoras Veículos …" at bounding box center [439, 210] width 879 height 421
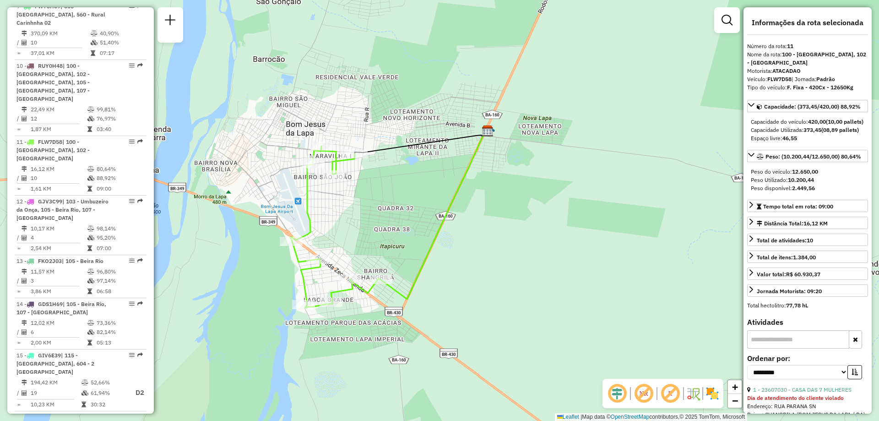
drag, startPoint x: 340, startPoint y: 191, endPoint x: 430, endPoint y: 304, distance: 143.6
click at [430, 304] on div "Janela de atendimento Grade de atendimento Capacidade Transportadoras Veículos …" at bounding box center [439, 210] width 879 height 421
